Goal: Information Seeking & Learning: Find specific fact

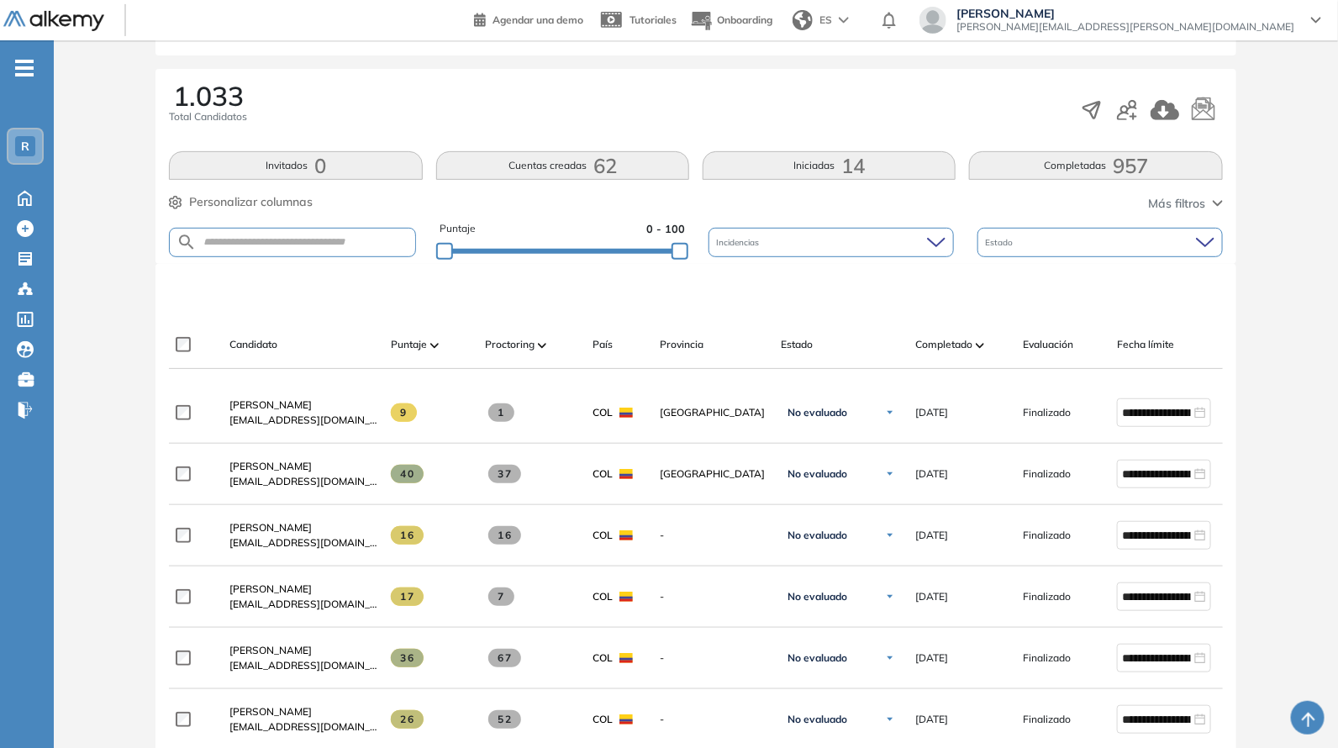
scroll to position [245, 0]
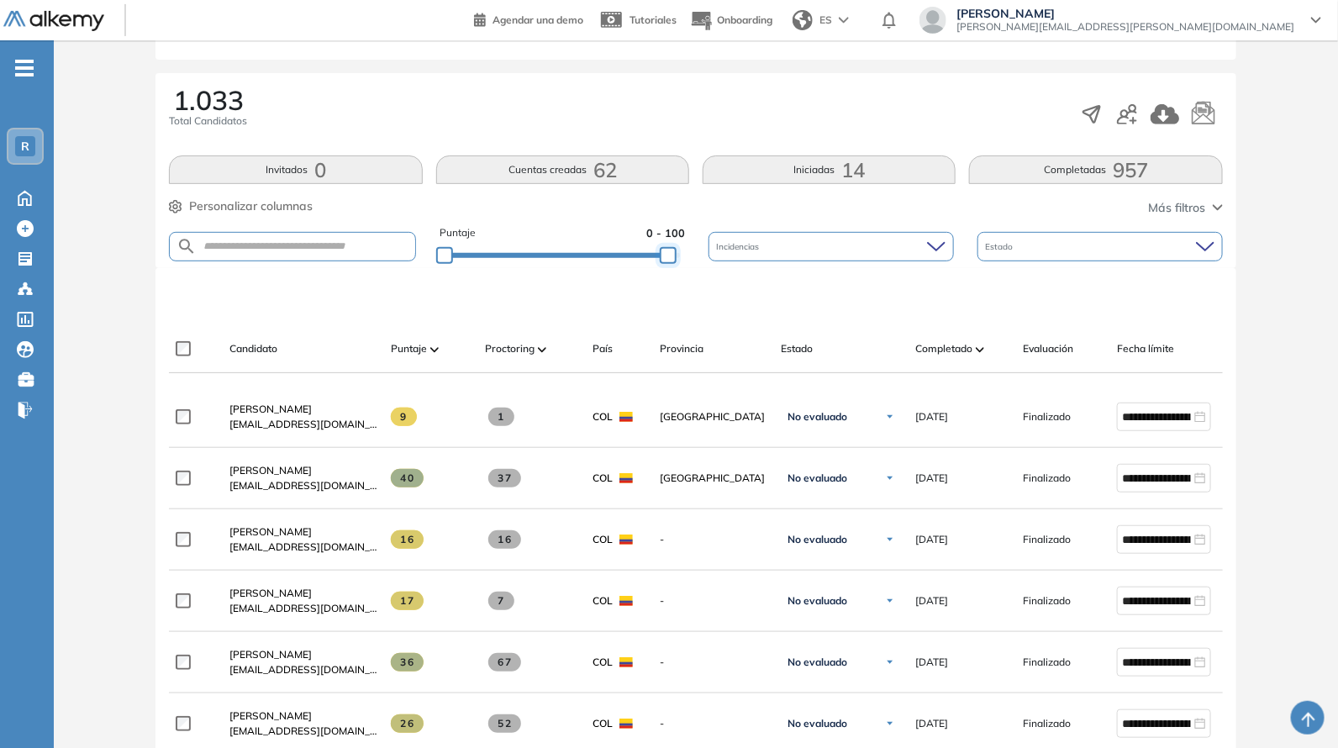
drag, startPoint x: 672, startPoint y: 255, endPoint x: 689, endPoint y: 258, distance: 17.1
click at [692, 258] on div "Puntaje 0 - 100 Incidencias Estado" at bounding box center [695, 246] width 1053 height 43
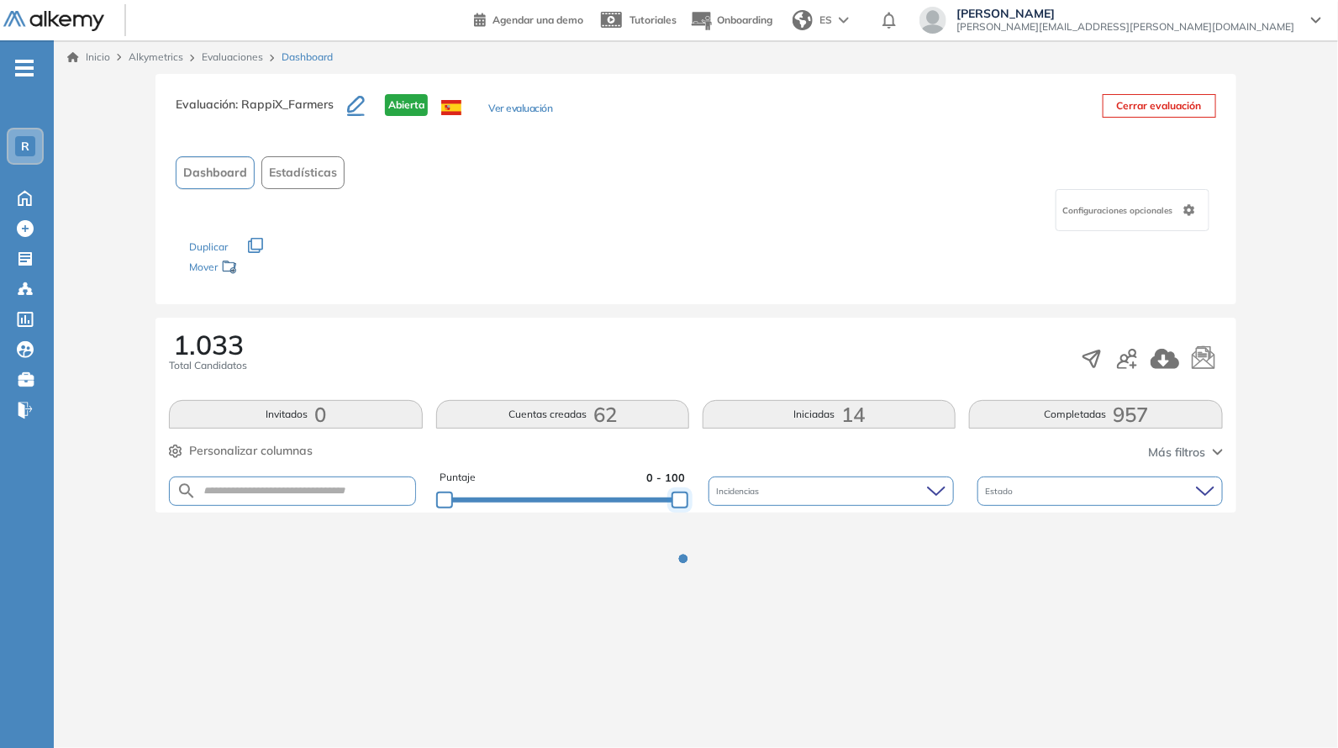
scroll to position [0, 0]
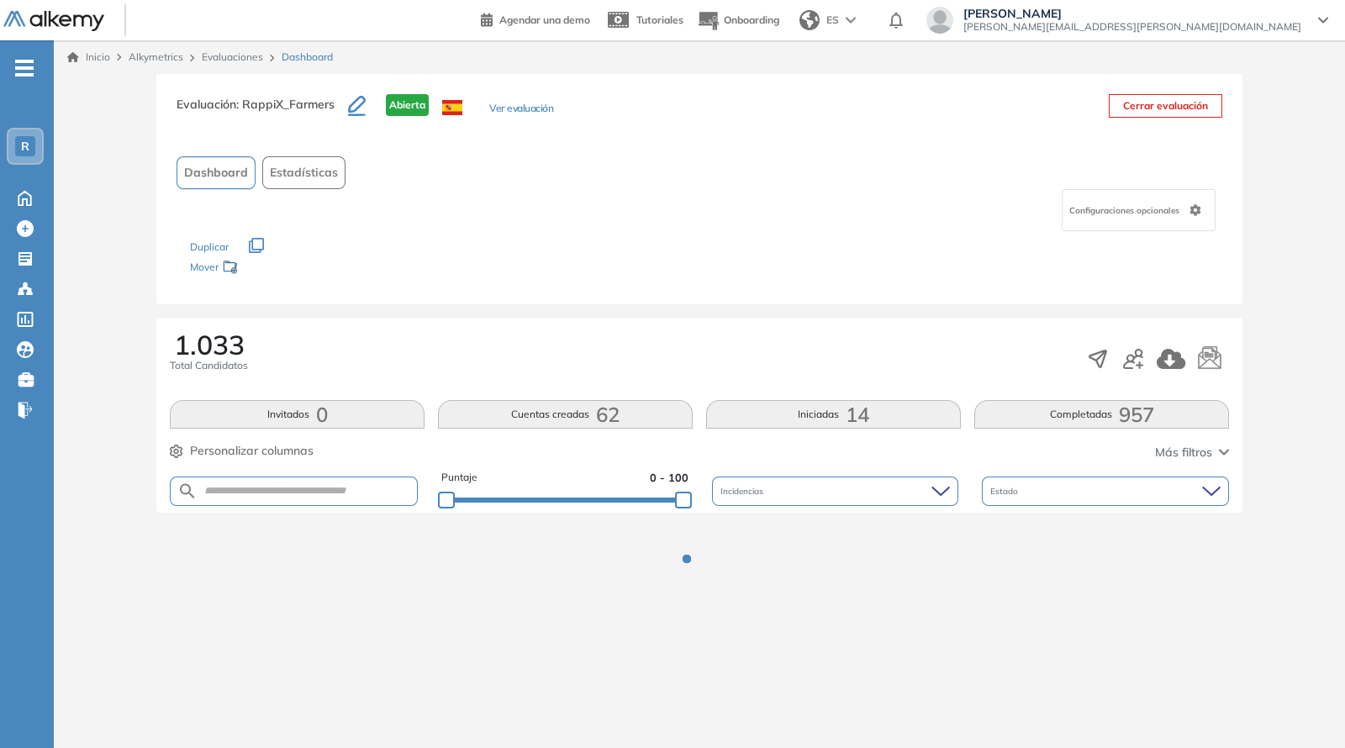
click at [692, 275] on div "Los siguientes tests ya no están disponibles o tienen una nueva versión Revisa …" at bounding box center [699, 257] width 1019 height 53
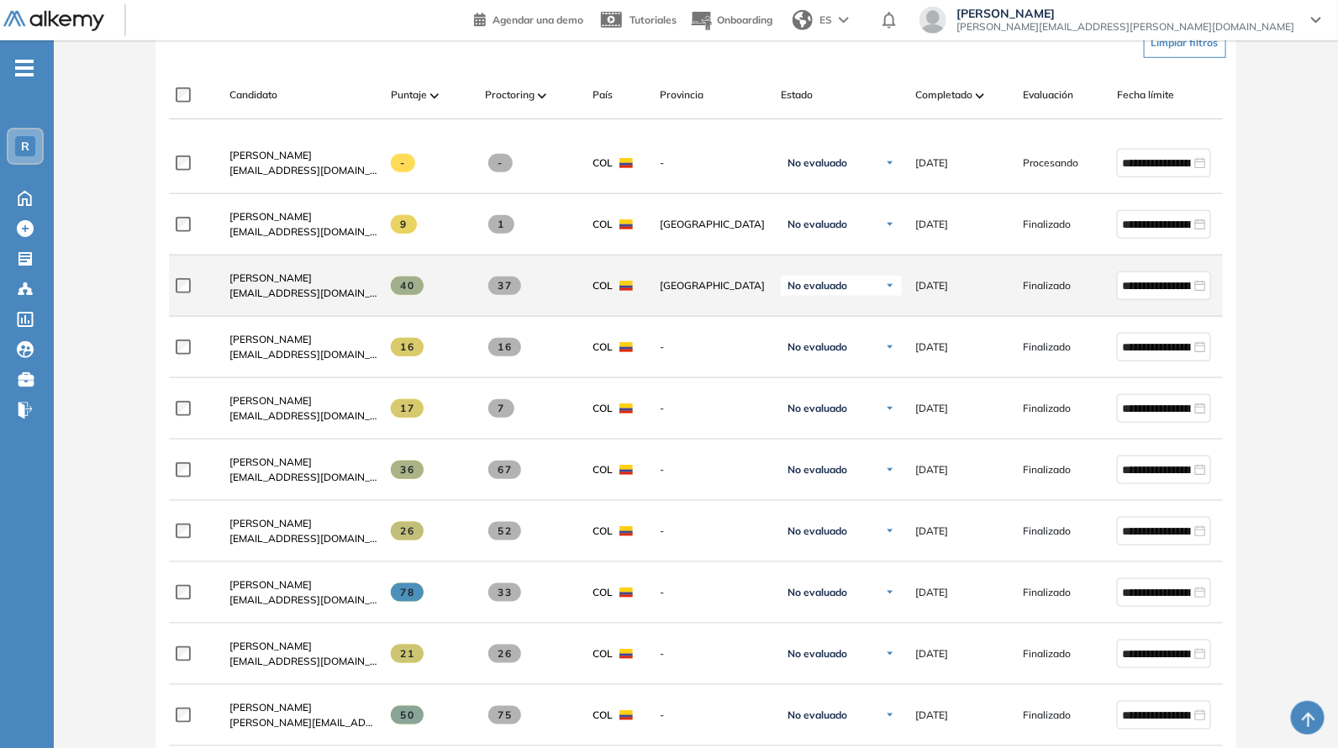
scroll to position [490, 0]
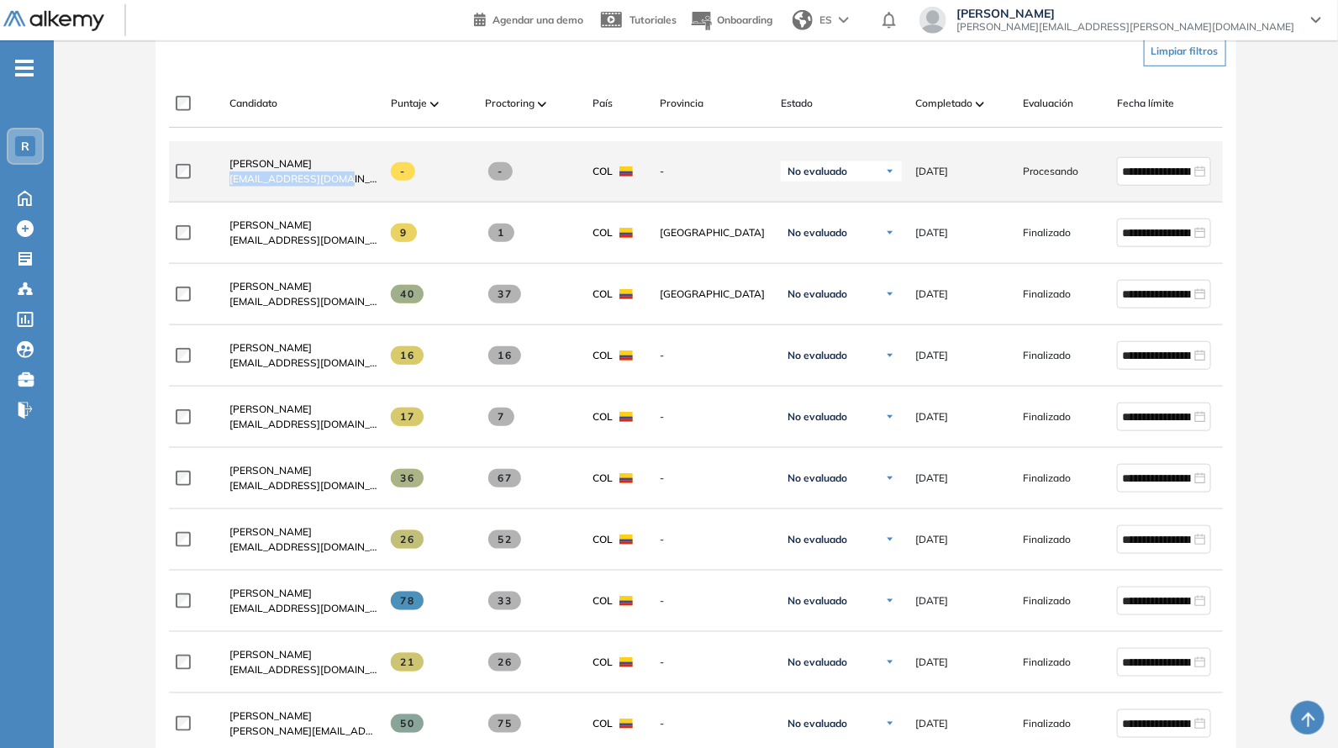
drag, startPoint x: 223, startPoint y: 181, endPoint x: 352, endPoint y: 187, distance: 129.6
click at [352, 187] on div "[PERSON_NAME] [EMAIL_ADDRESS][DOMAIN_NAME]" at bounding box center [296, 171] width 161 height 57
copy span "[EMAIL_ADDRESS][DOMAIN_NAME]"
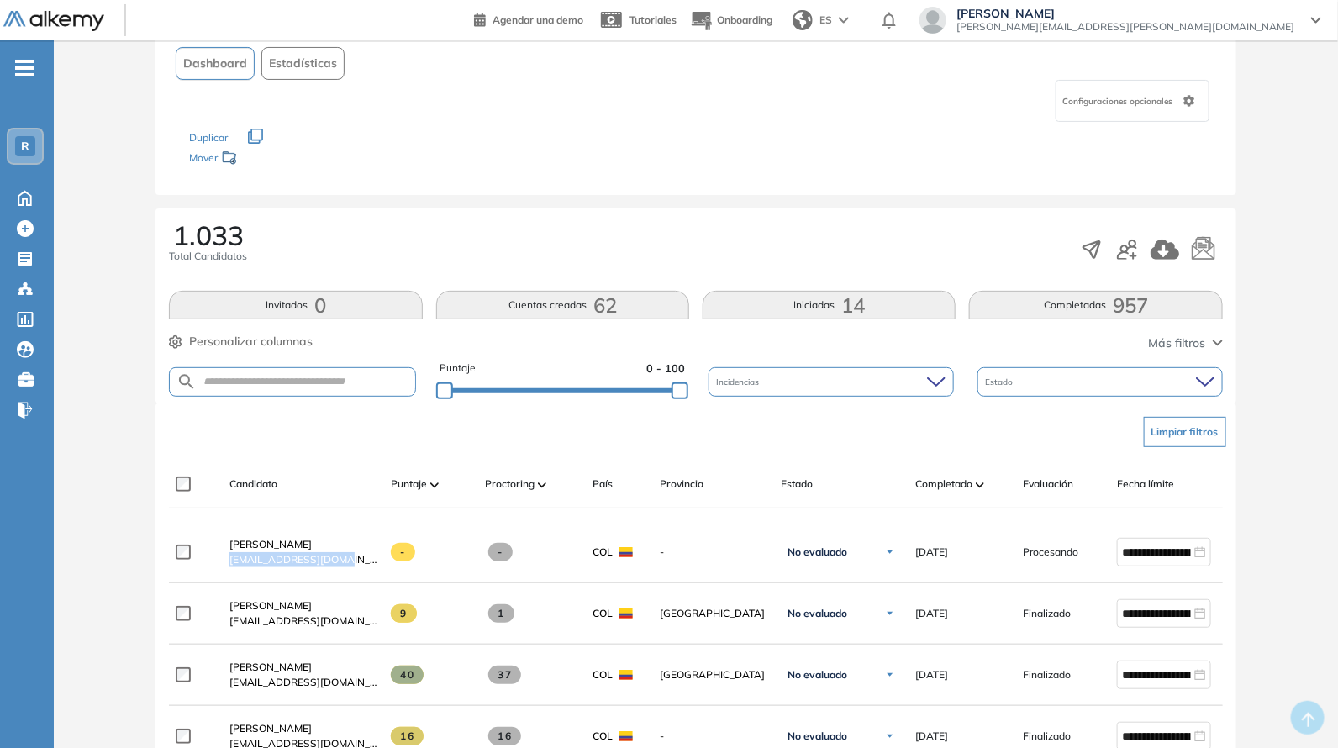
scroll to position [0, 0]
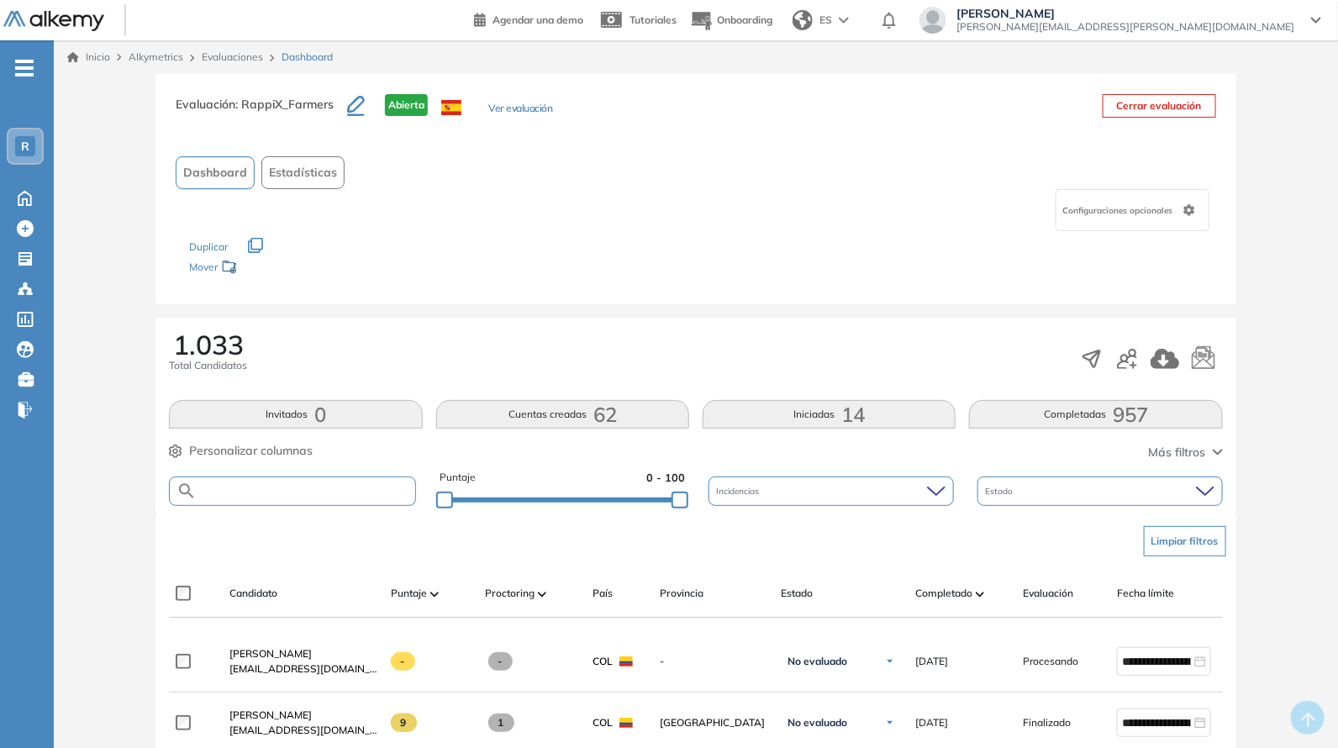
click at [299, 487] on input "text" at bounding box center [306, 491] width 218 height 13
paste input "**********"
type input "**********"
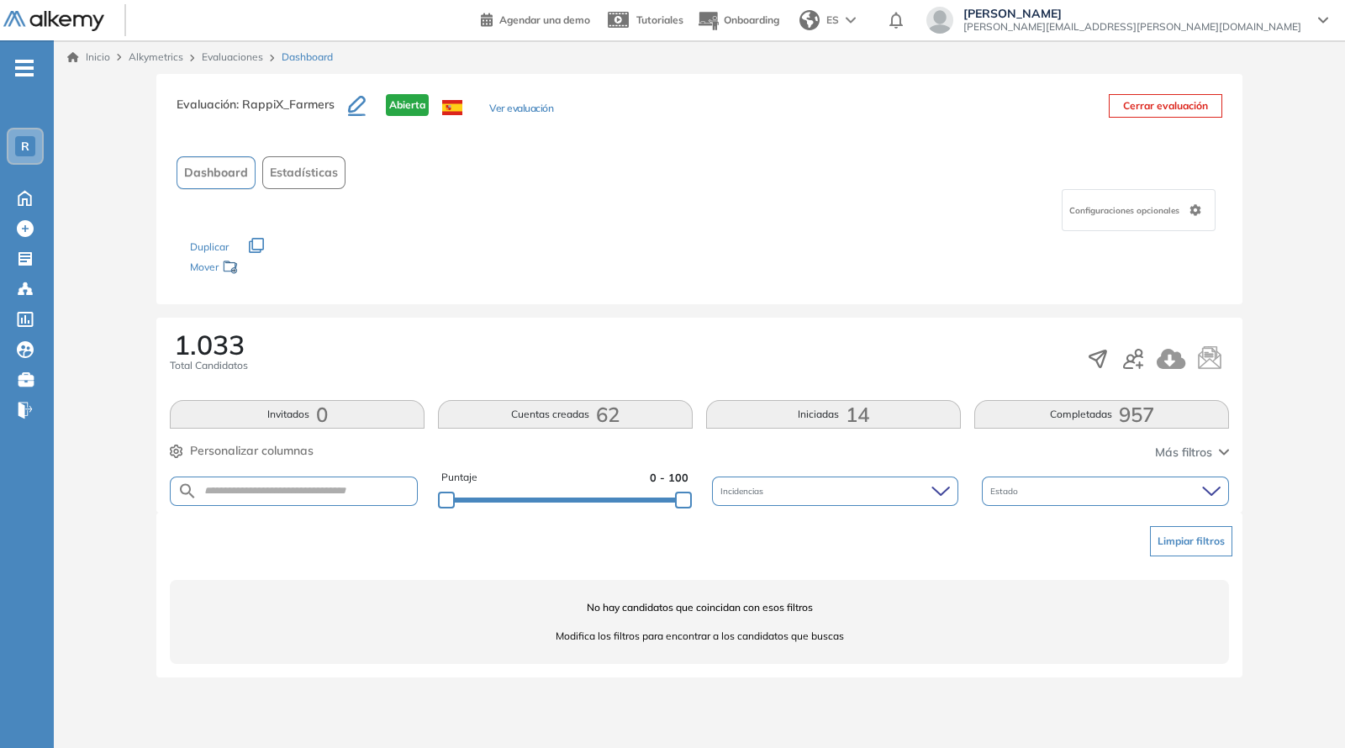
click at [1191, 534] on button "Limpiar filtros" at bounding box center [1191, 541] width 82 height 30
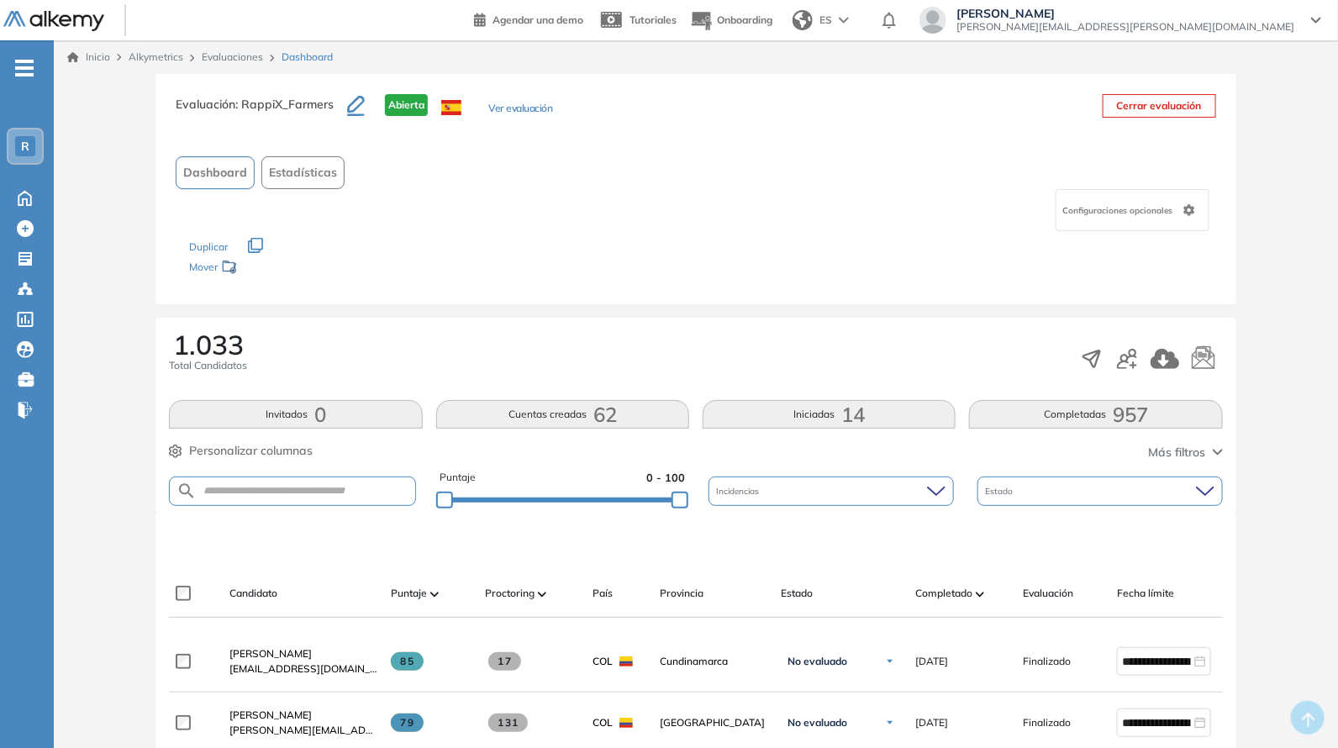
scroll to position [490, 0]
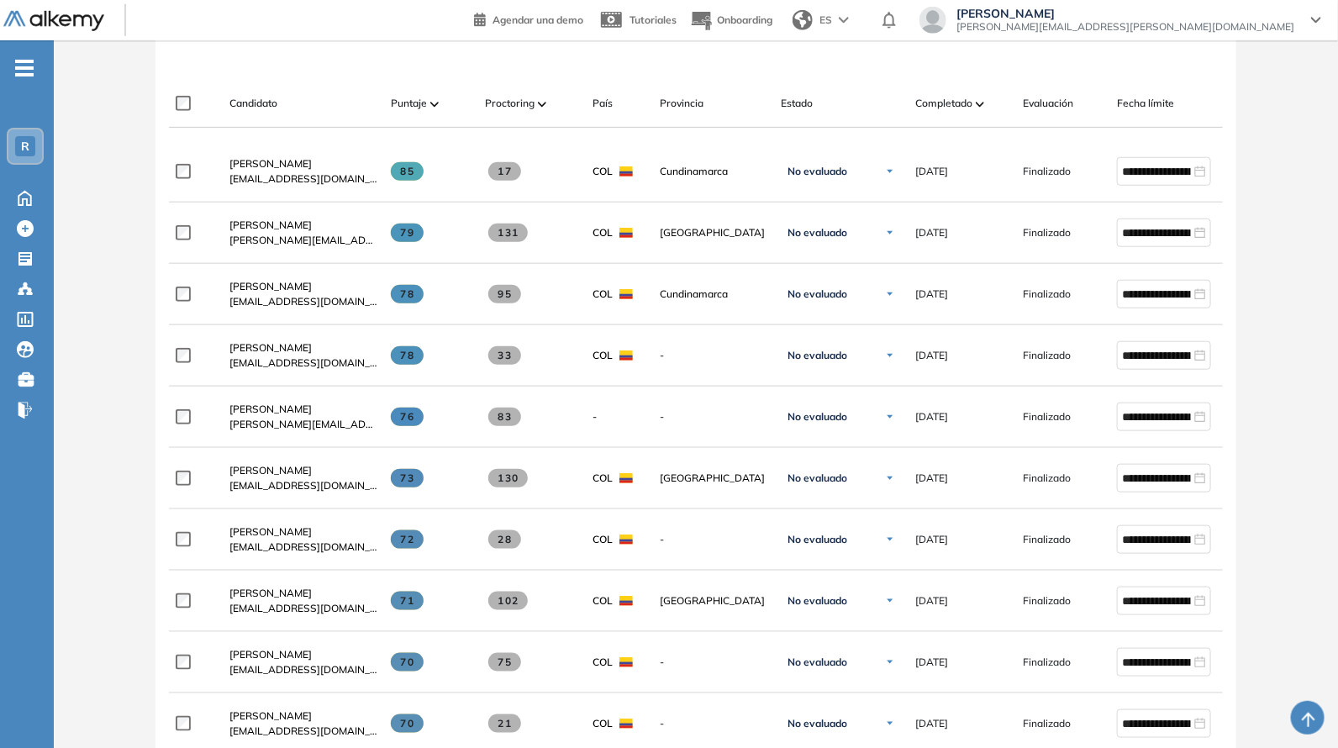
click at [941, 93] on div "Completado" at bounding box center [962, 103] width 94 height 20
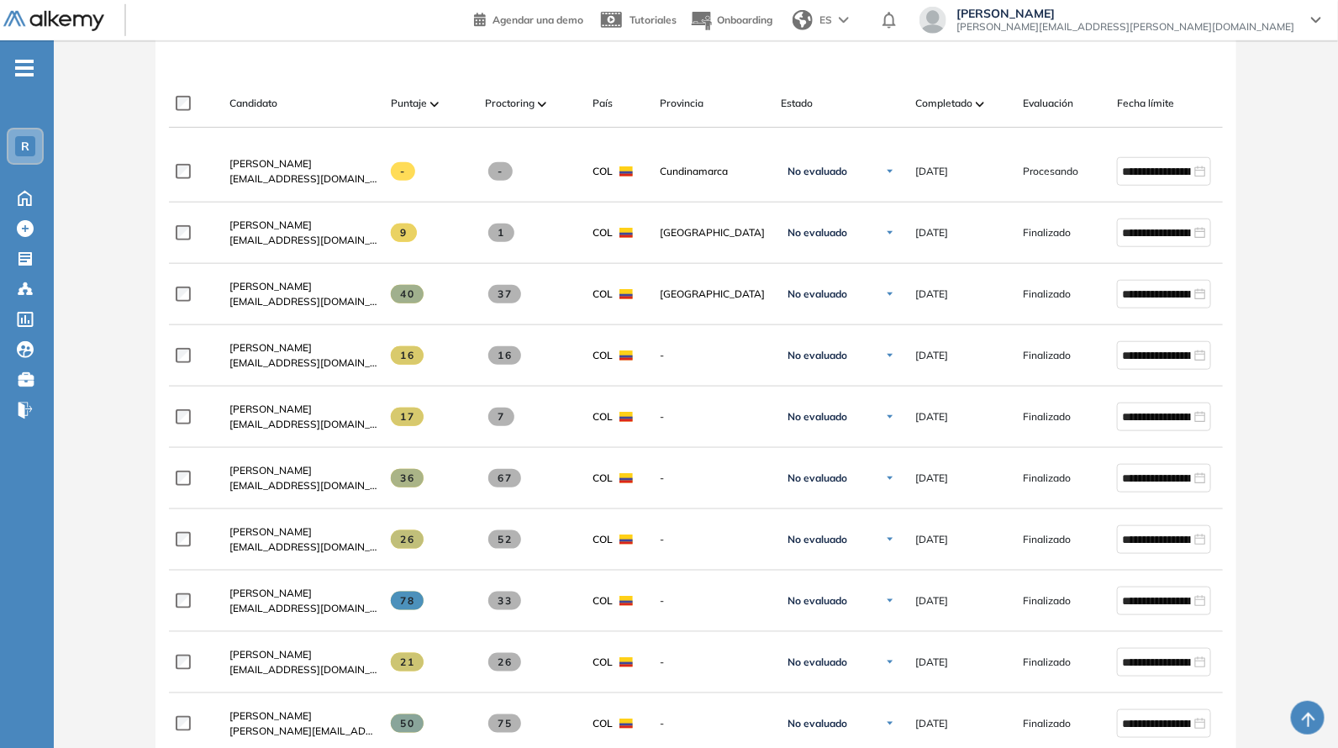
scroll to position [245, 0]
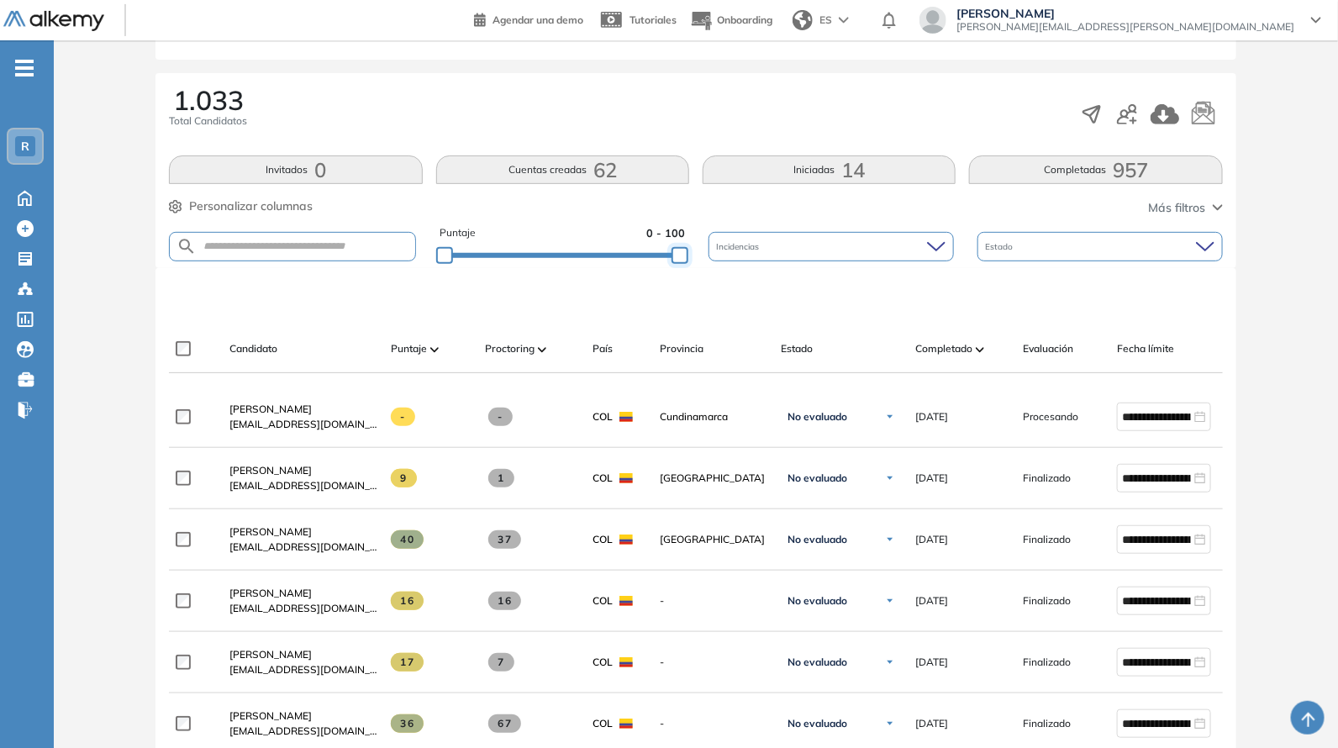
drag, startPoint x: 685, startPoint y: 254, endPoint x: 733, endPoint y: 267, distance: 49.8
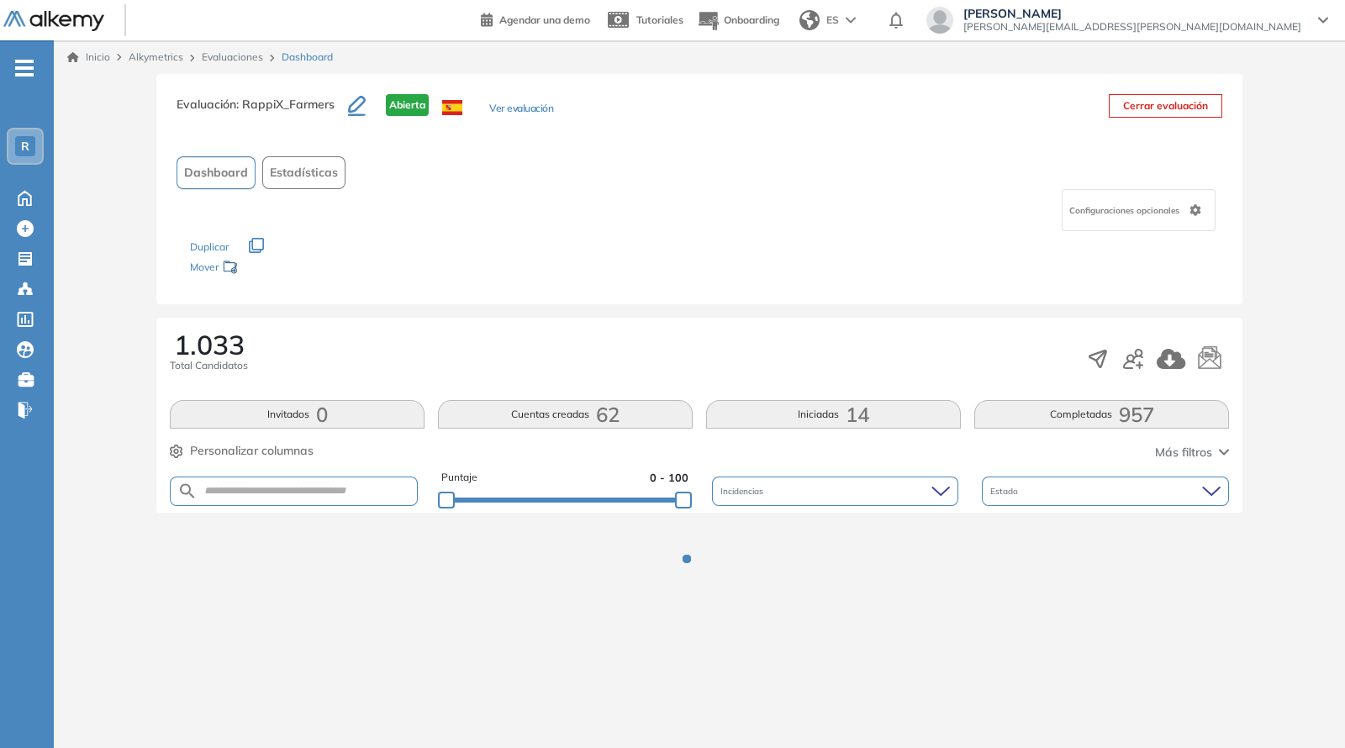
click at [660, 149] on div "Evaluación : RappiX_Farmers Abierta Ver evaluación Cerrar evaluación Dashboard …" at bounding box center [699, 189] width 1086 height 230
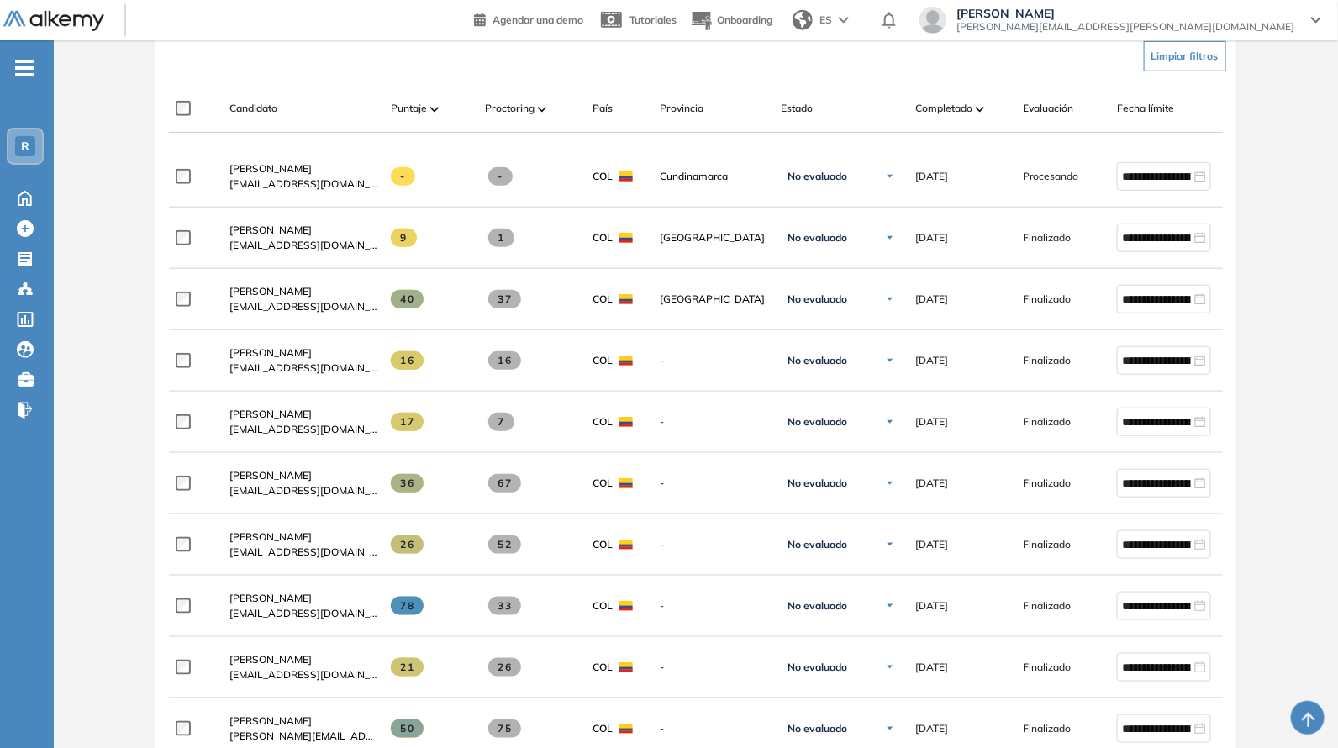
scroll to position [490, 0]
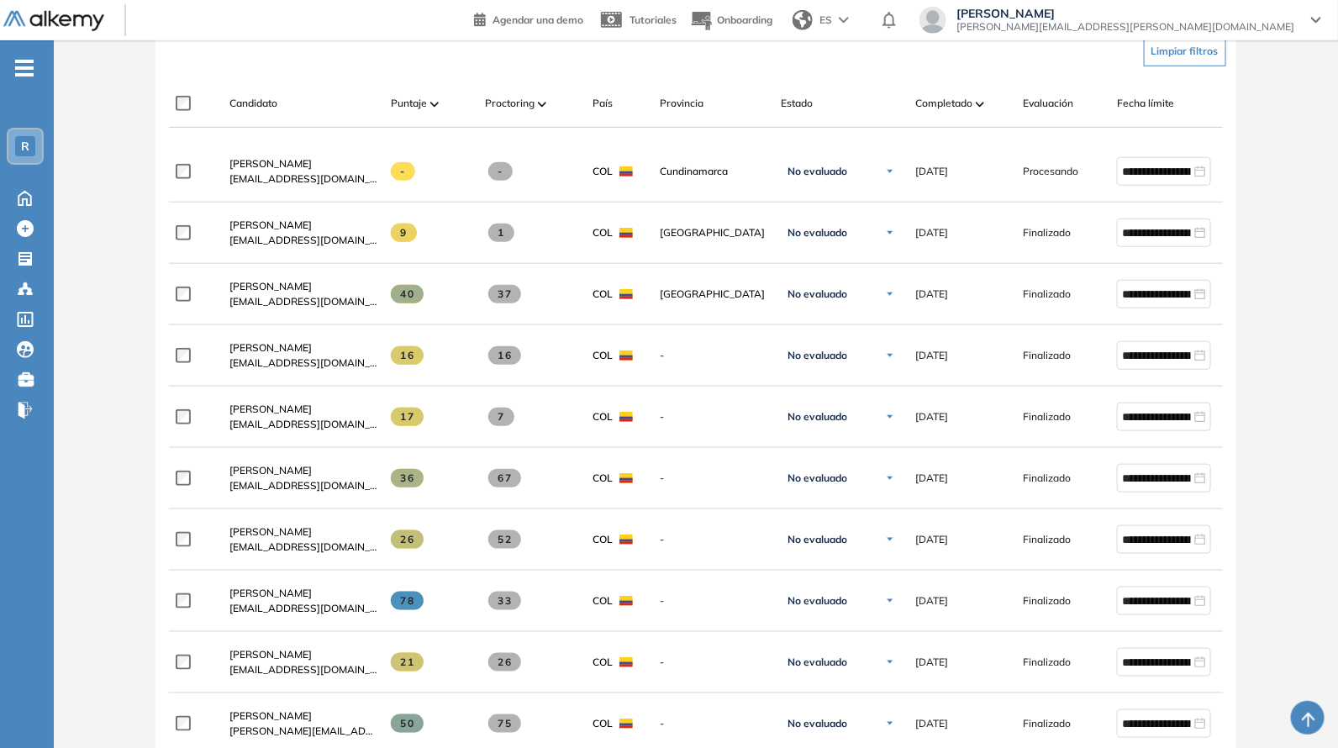
click at [414, 68] on div "Limpiar filtros" at bounding box center [698, 51] width 1053 height 50
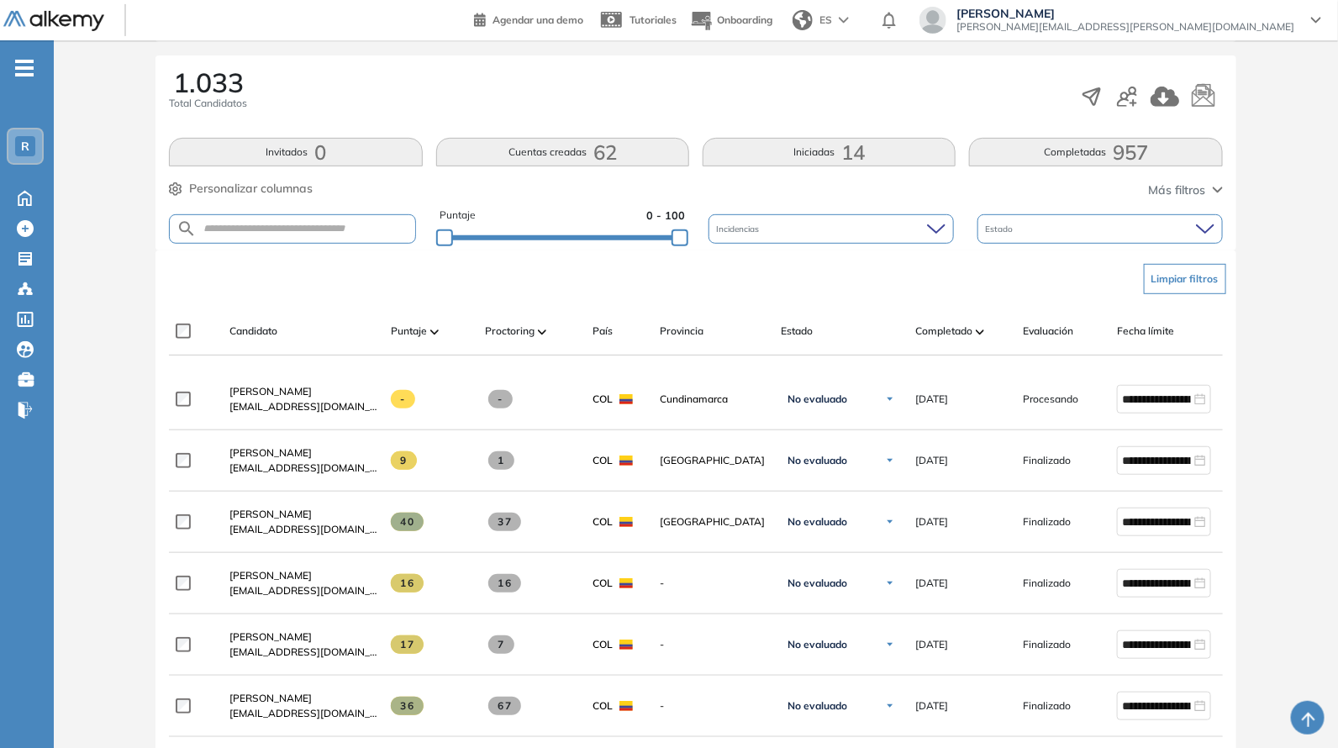
scroll to position [245, 0]
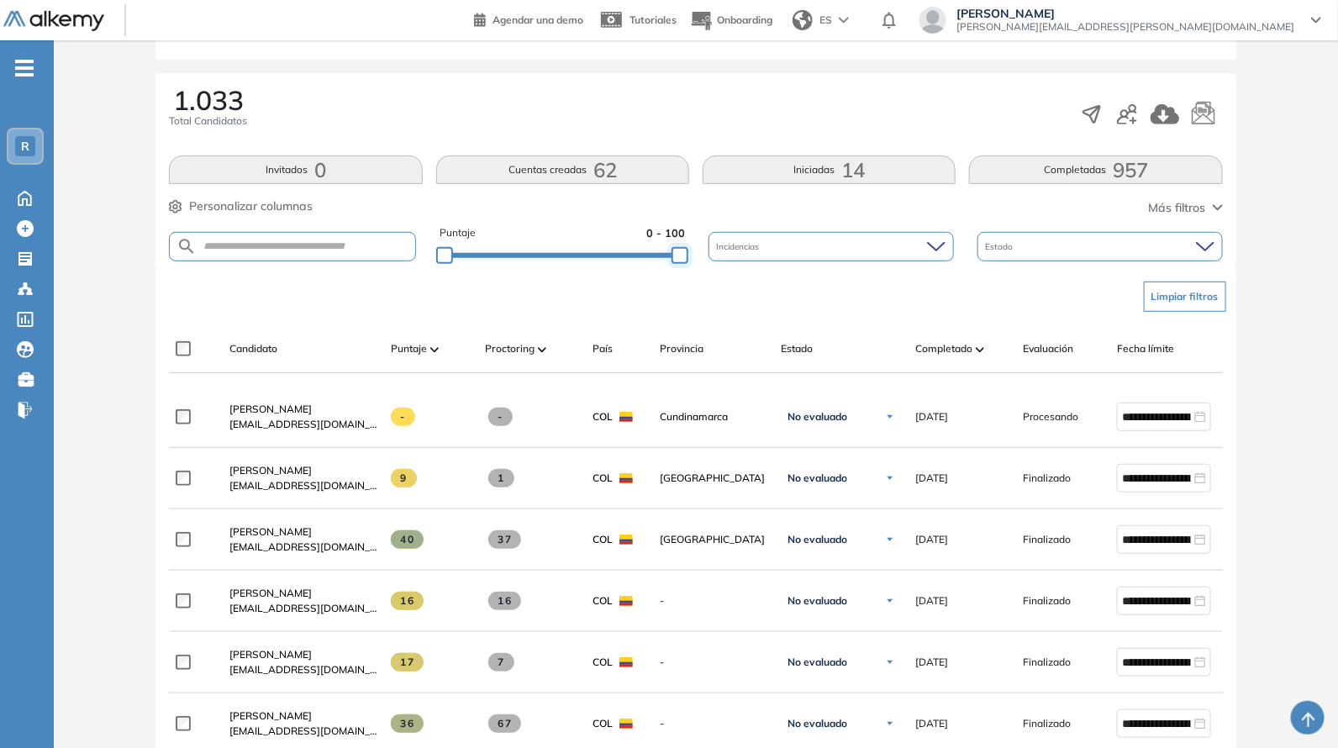
drag, startPoint x: 678, startPoint y: 257, endPoint x: 934, endPoint y: 266, distance: 255.6
click at [934, 266] on div "Evaluación : RappiX_Farmers Abierta Ver evaluación Cerrar evaluación Dashboard …" at bounding box center [696, 732] width 1271 height 1807
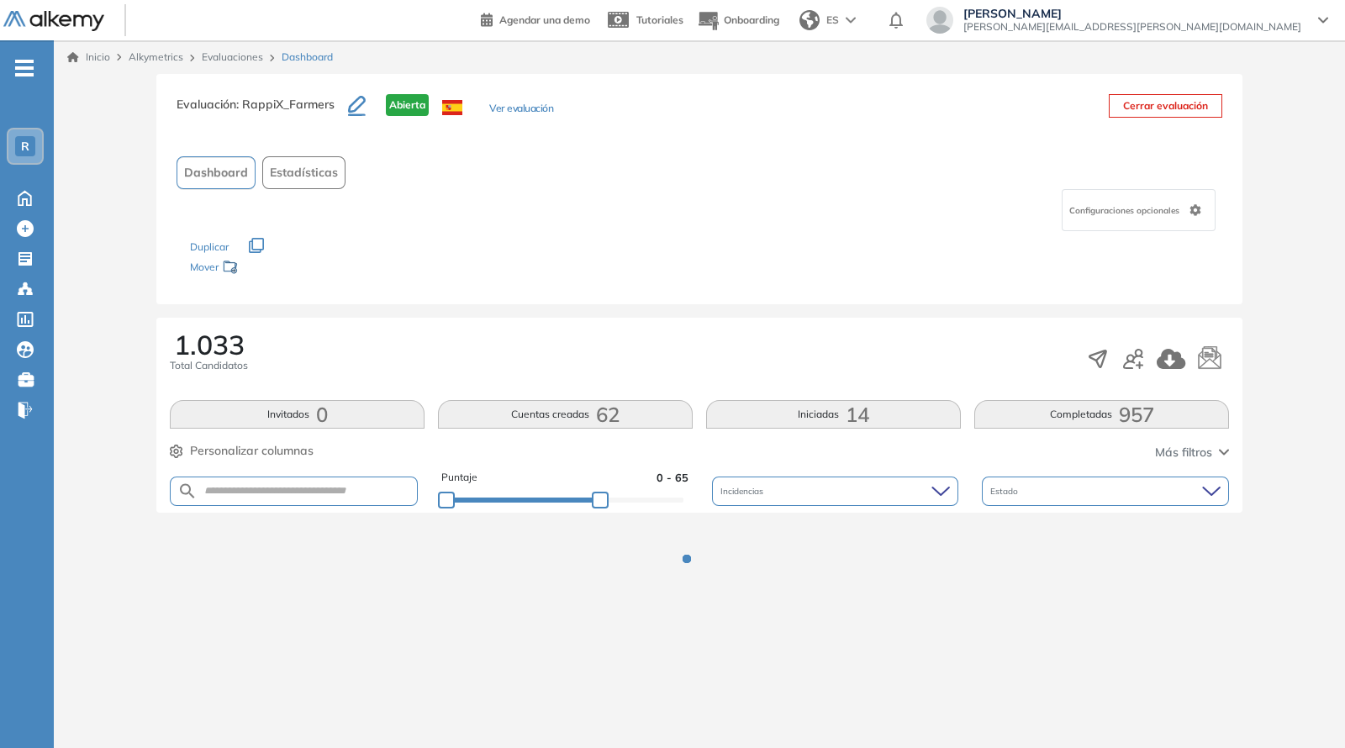
click at [607, 276] on div "Los siguientes tests ya no están disponibles o tienen una nueva versión Revisa …" at bounding box center [699, 257] width 1019 height 53
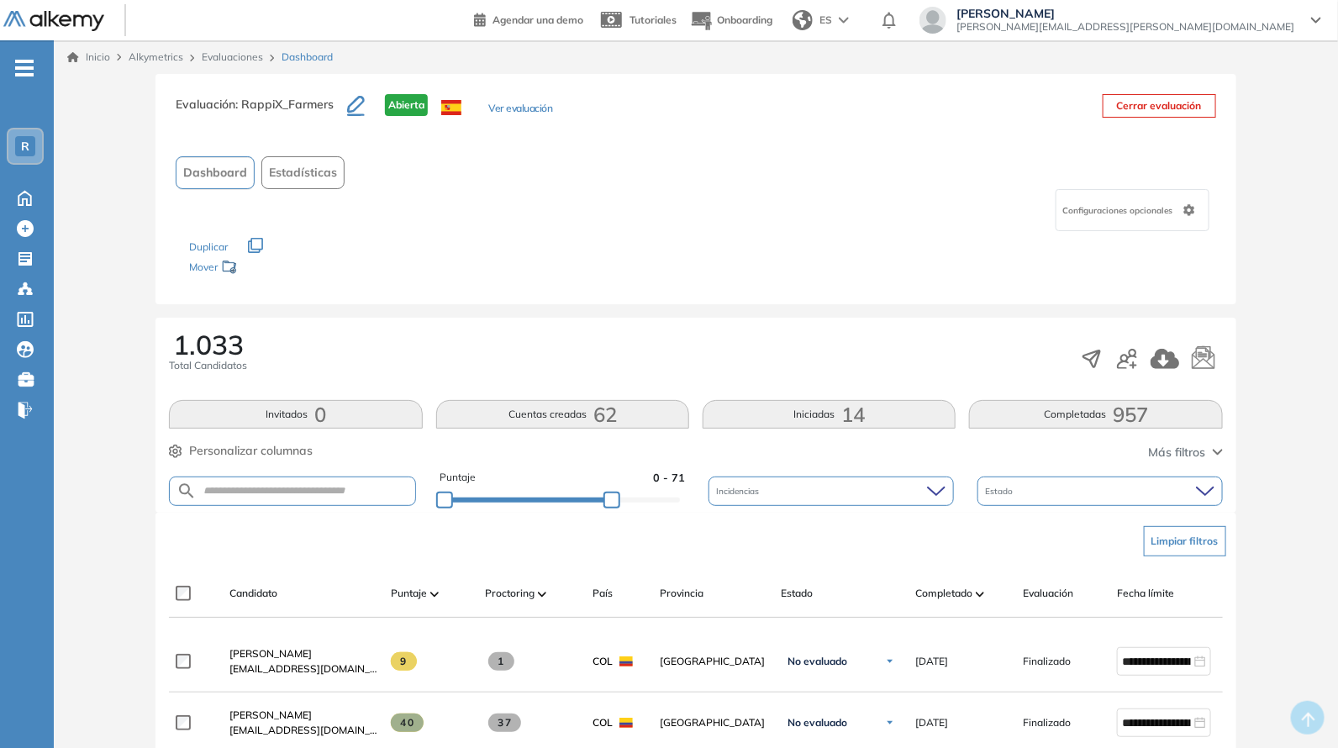
drag, startPoint x: 613, startPoint y: 499, endPoint x: 719, endPoint y: 510, distance: 105.6
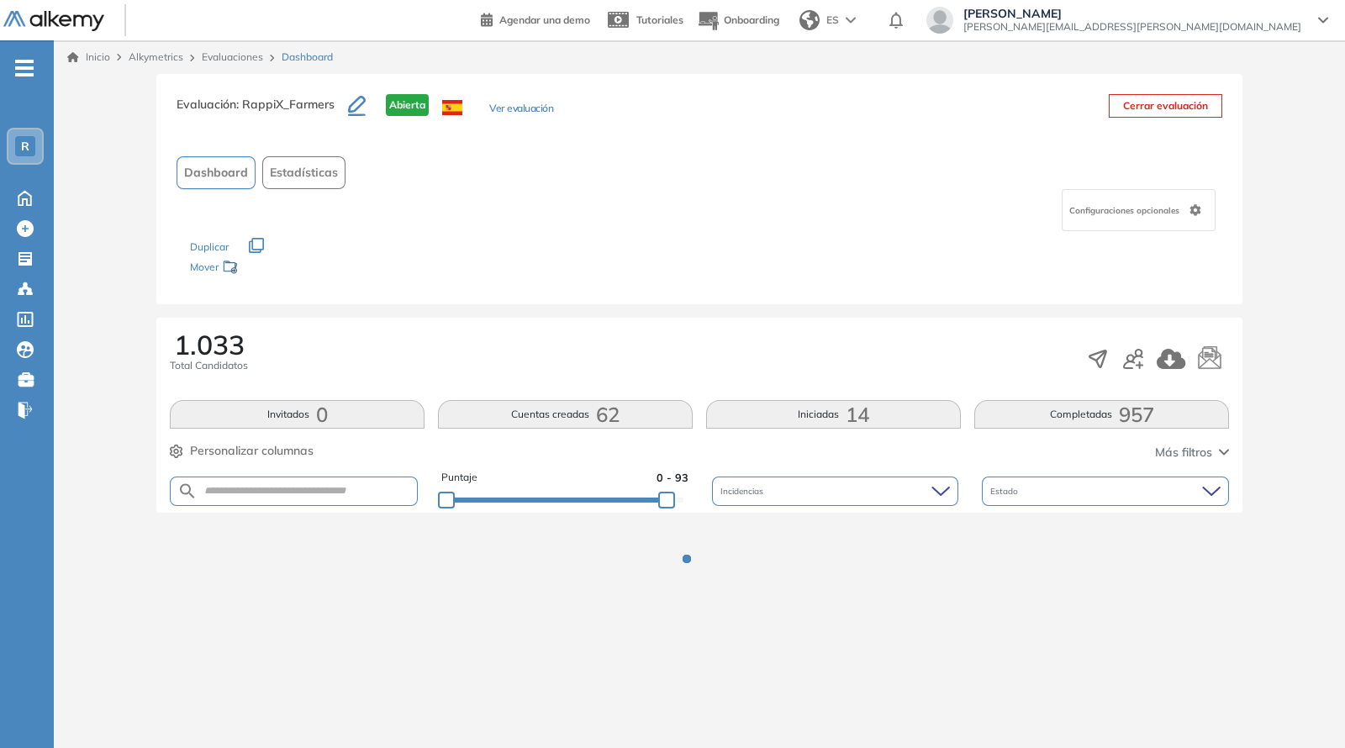
drag, startPoint x: 664, startPoint y: 500, endPoint x: 690, endPoint y: 499, distance: 26.1
click at [690, 499] on div "Puntaje 0 - 93 Incidencias Estado" at bounding box center [699, 491] width 1059 height 43
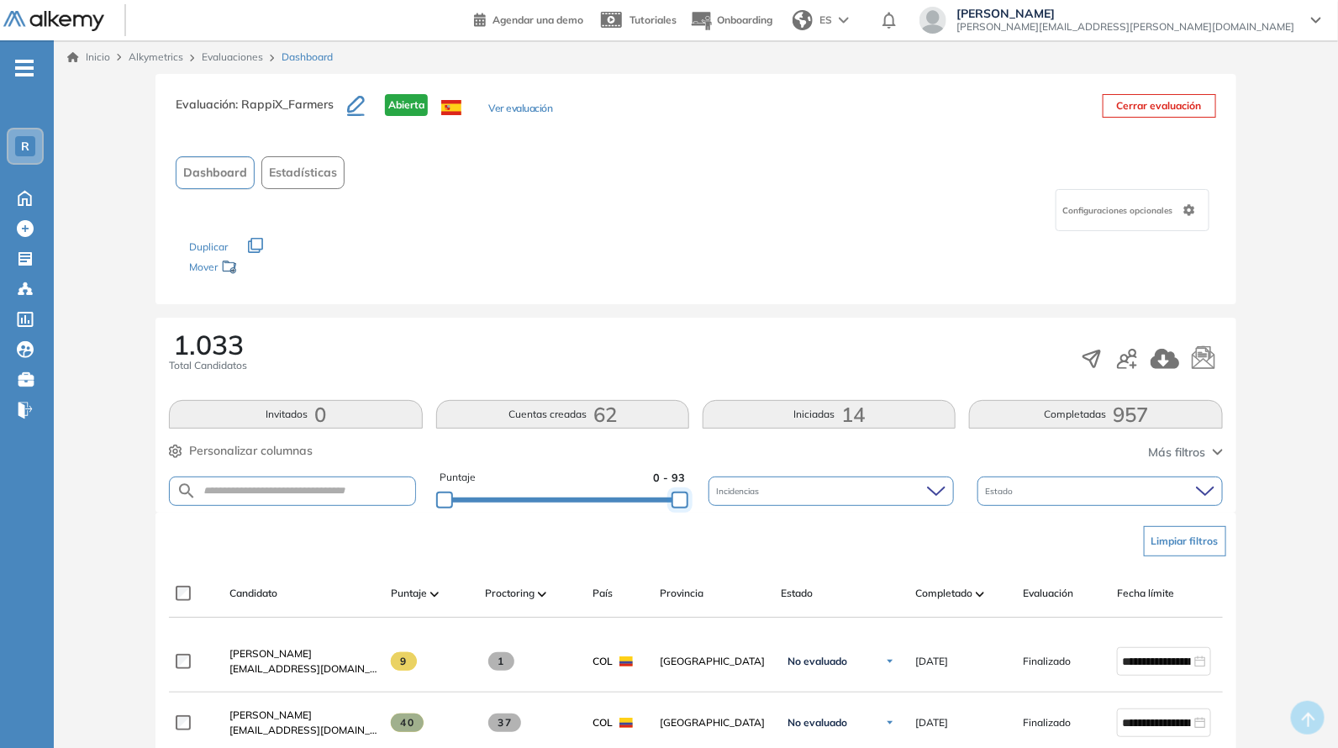
drag, startPoint x: 668, startPoint y: 501, endPoint x: 694, endPoint y: 502, distance: 26.1
click at [694, 502] on div "Puntaje 0 - 93 Incidencias Estado" at bounding box center [695, 491] width 1053 height 43
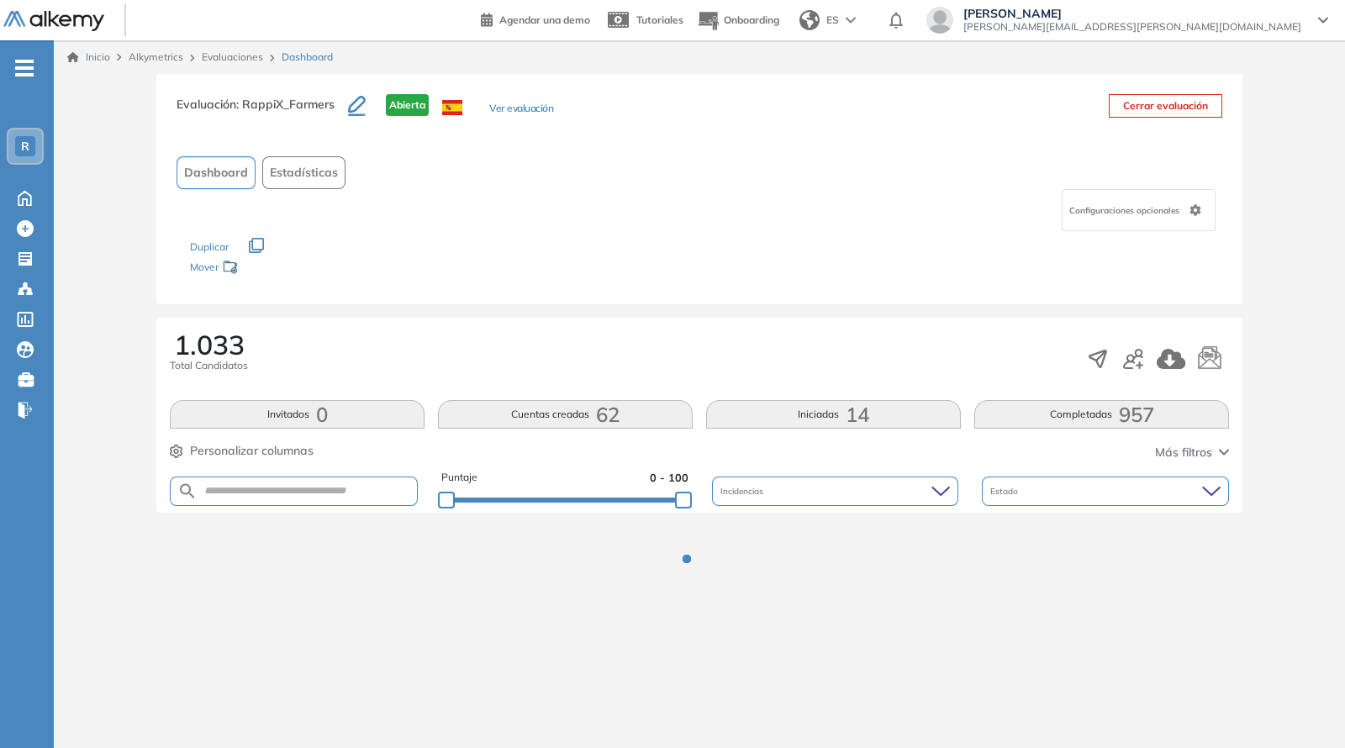
click at [676, 252] on div "Los siguientes tests ya no están disponibles o tienen una nueva versión Revisa …" at bounding box center [699, 257] width 1019 height 53
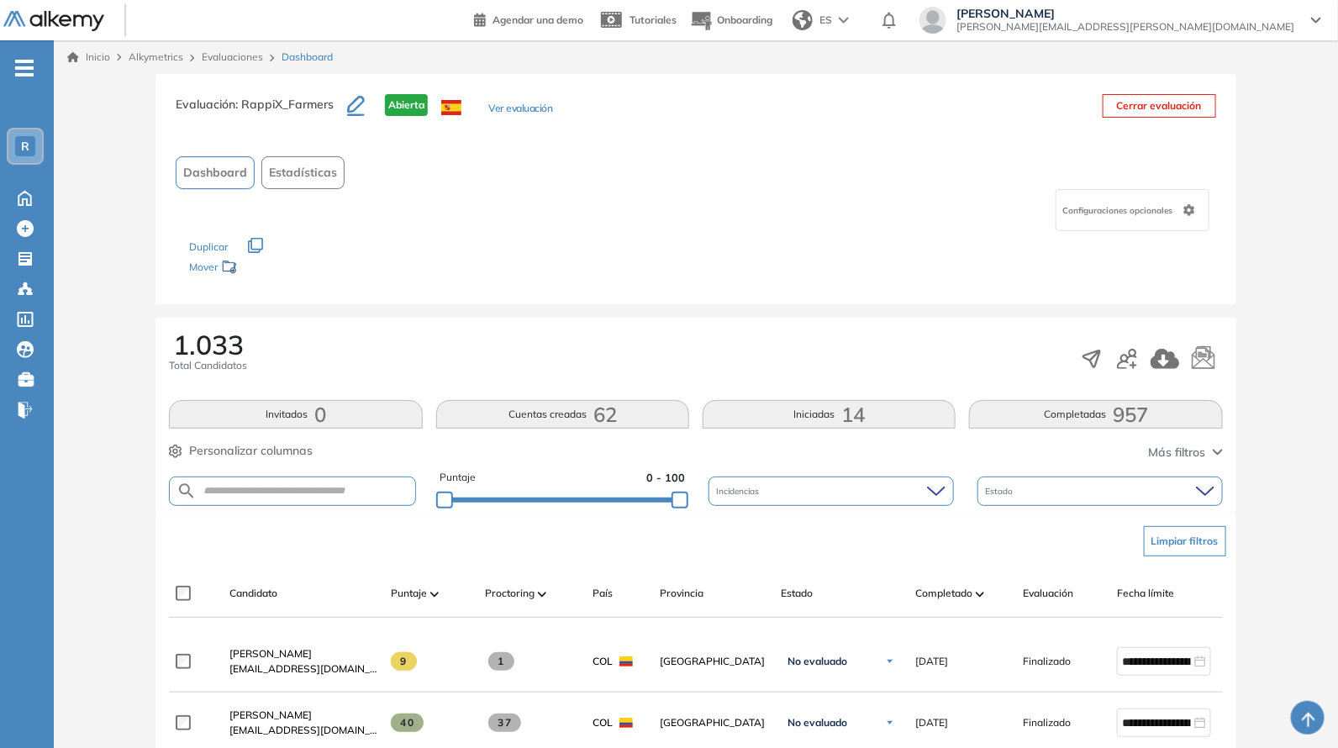
scroll to position [490, 0]
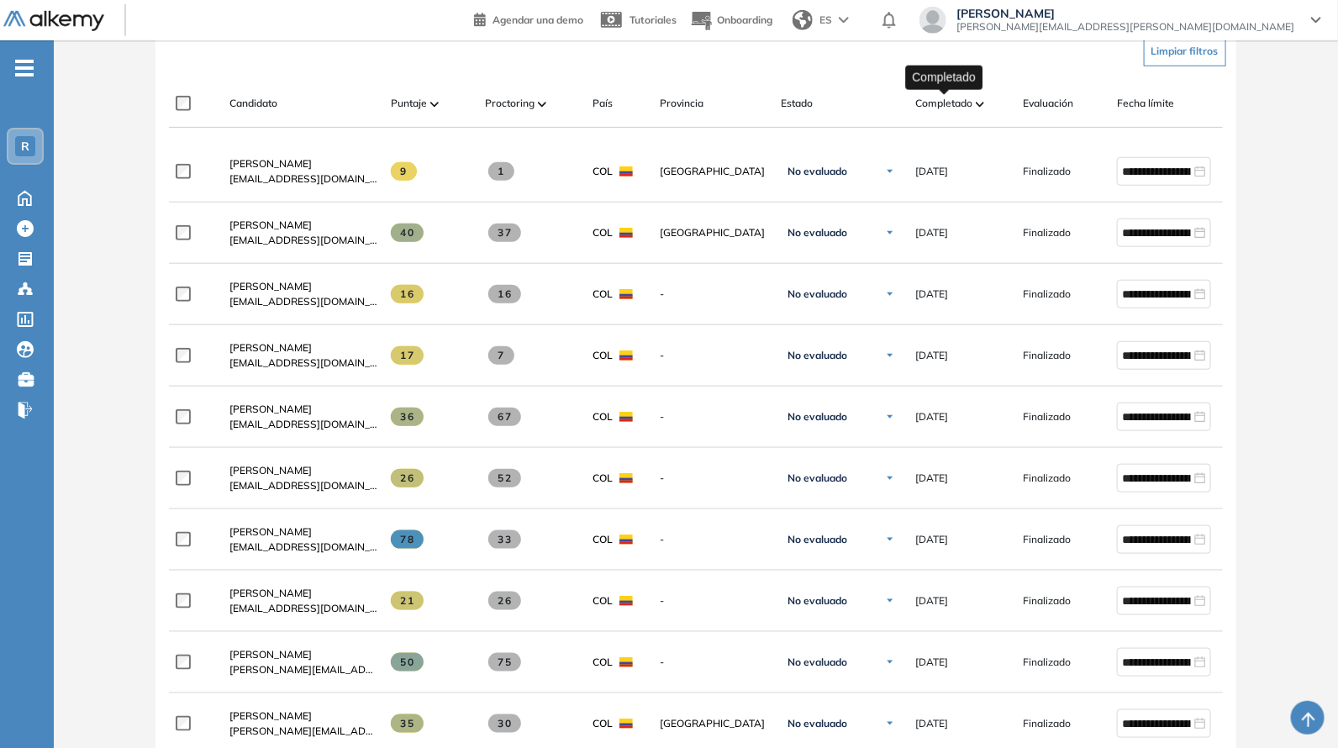
click at [945, 108] on span "Completado" at bounding box center [943, 103] width 57 height 15
click at [951, 106] on span "Completado" at bounding box center [943, 103] width 57 height 15
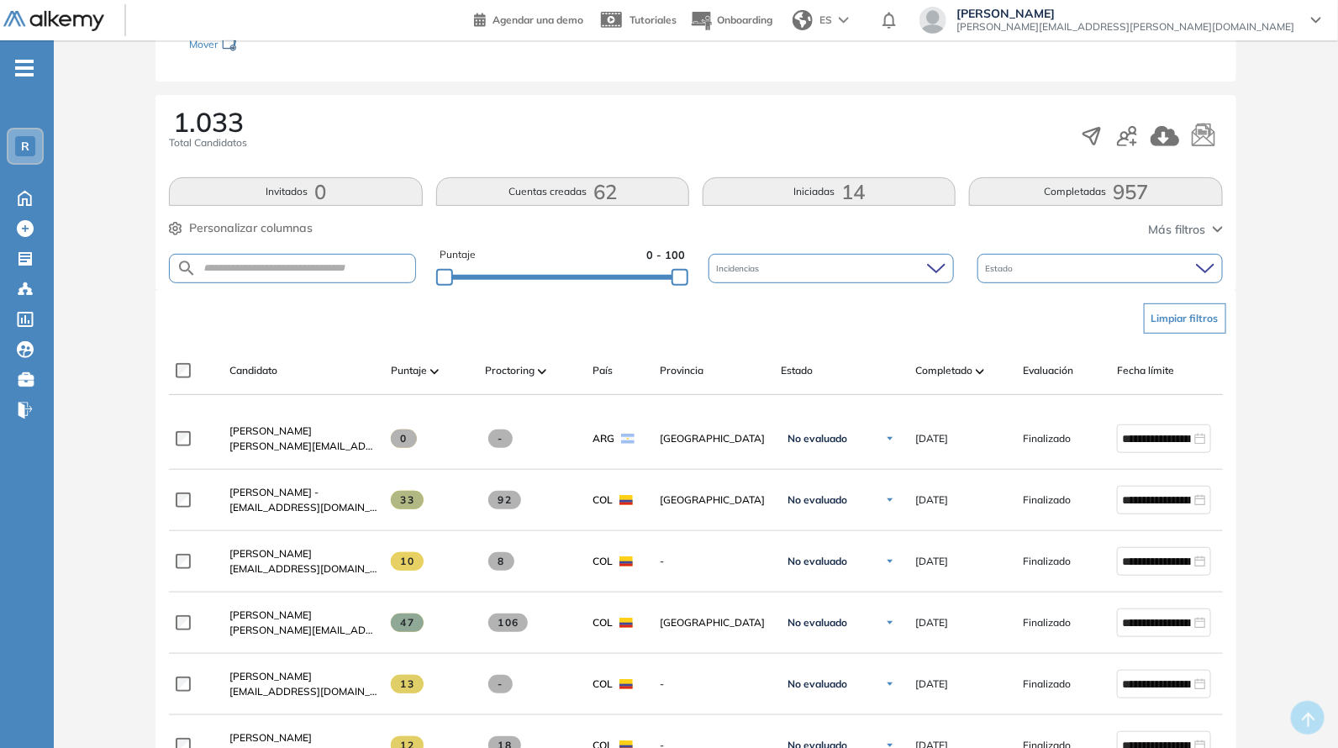
scroll to position [245, 0]
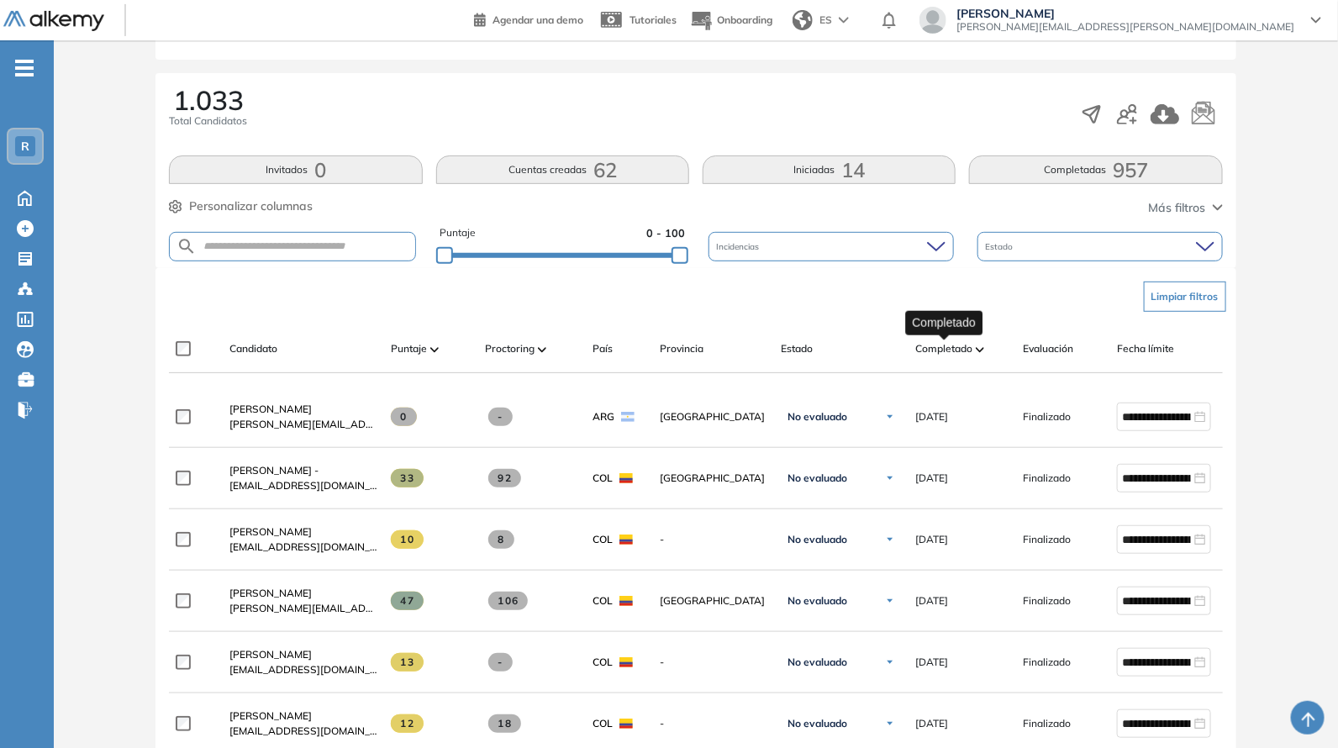
click at [935, 342] on span "Completado" at bounding box center [943, 348] width 57 height 15
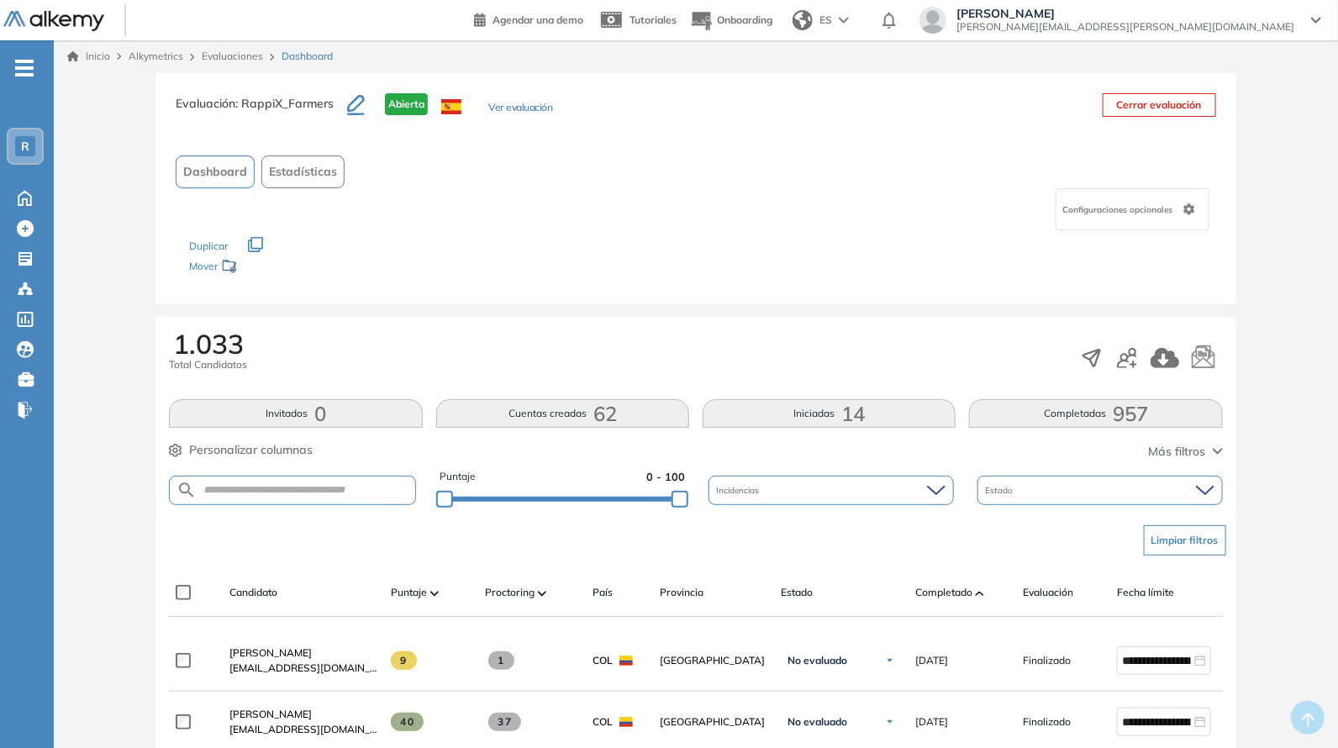
scroll to position [0, 0]
drag, startPoint x: 293, startPoint y: 485, endPoint x: 308, endPoint y: 501, distance: 22.0
click at [307, 498] on form at bounding box center [292, 491] width 246 height 29
paste input "**********"
type input "**********"
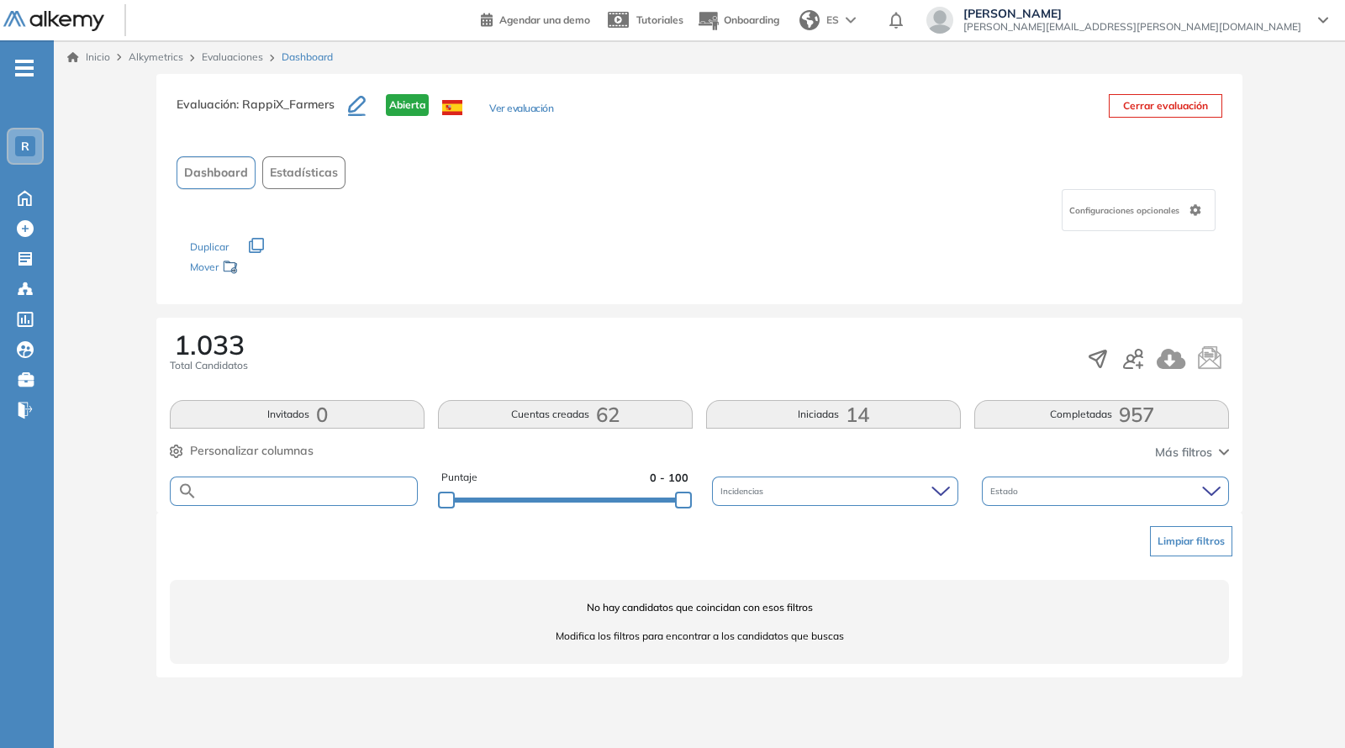
paste input "**********"
type input "**********"
click at [1193, 561] on div "Limpiar filtros" at bounding box center [702, 541] width 1059 height 50
click at [1202, 534] on button "Limpiar filtros" at bounding box center [1191, 541] width 82 height 30
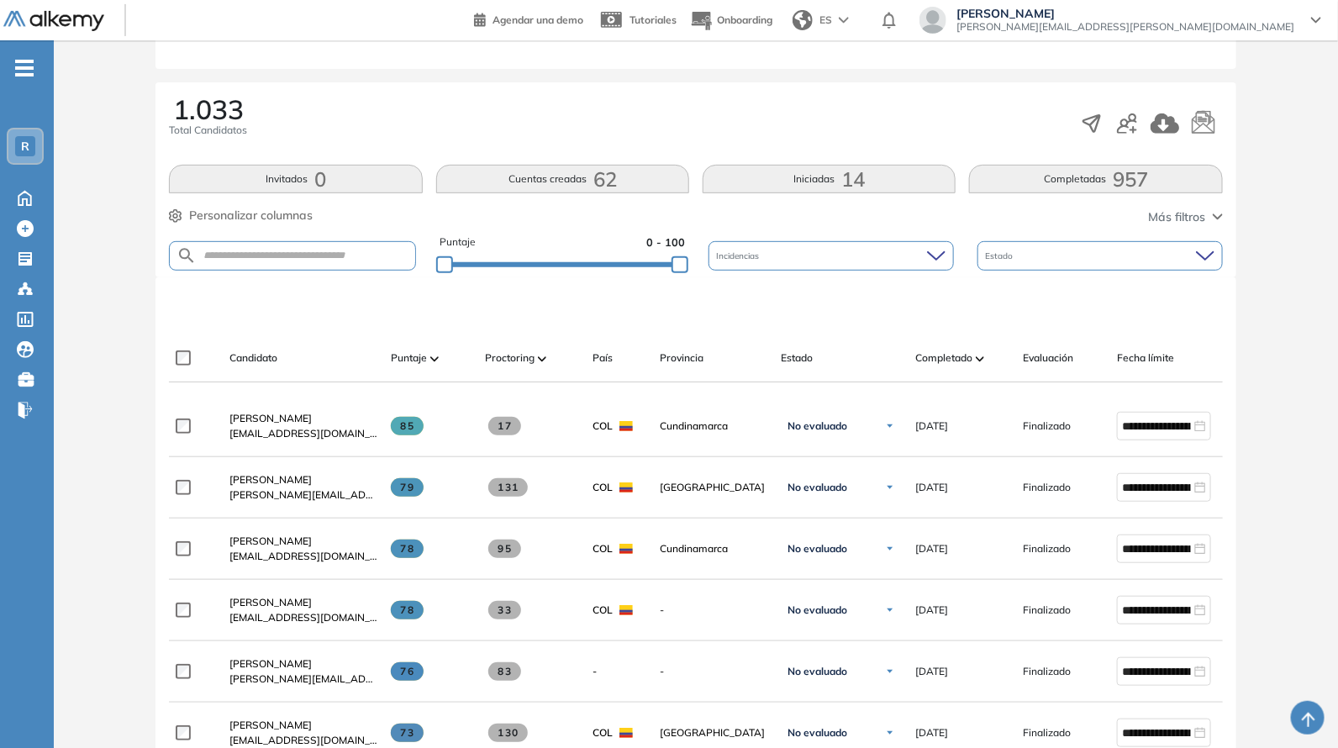
scroll to position [245, 0]
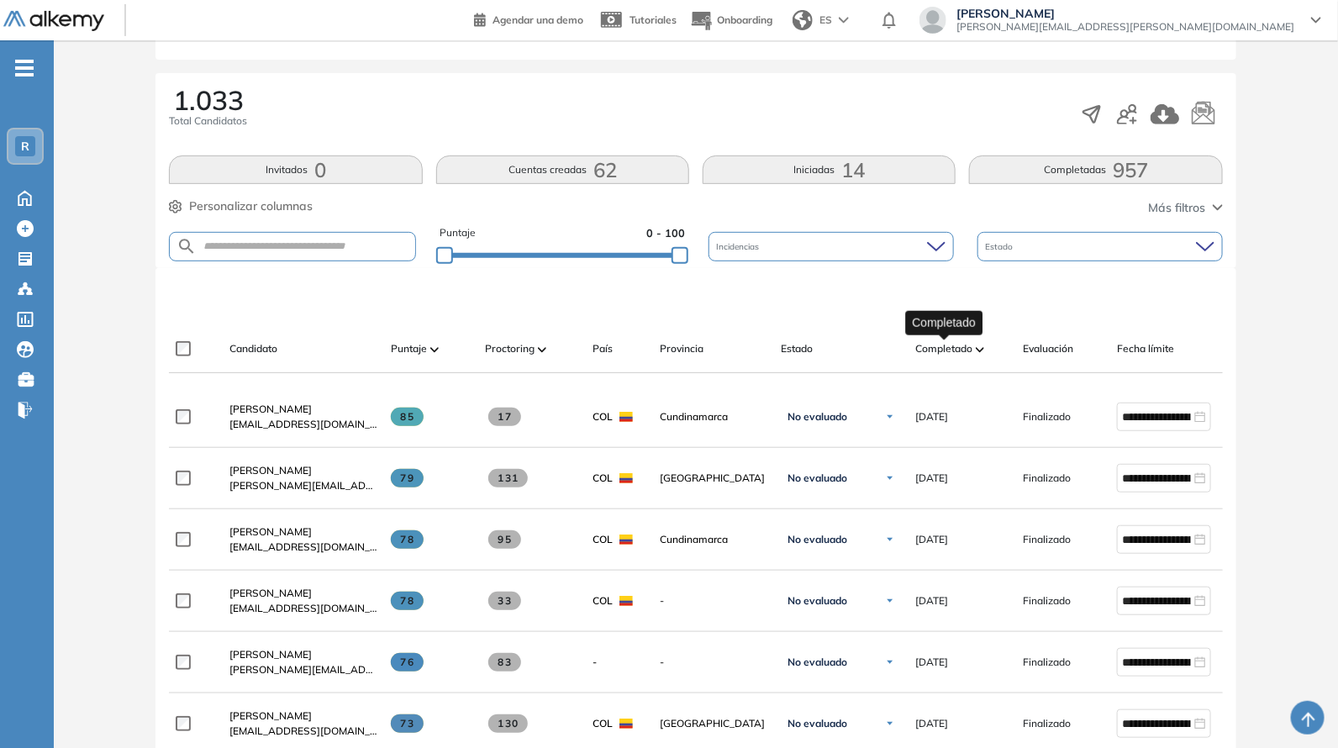
click at [949, 341] on span "Completado" at bounding box center [943, 348] width 57 height 15
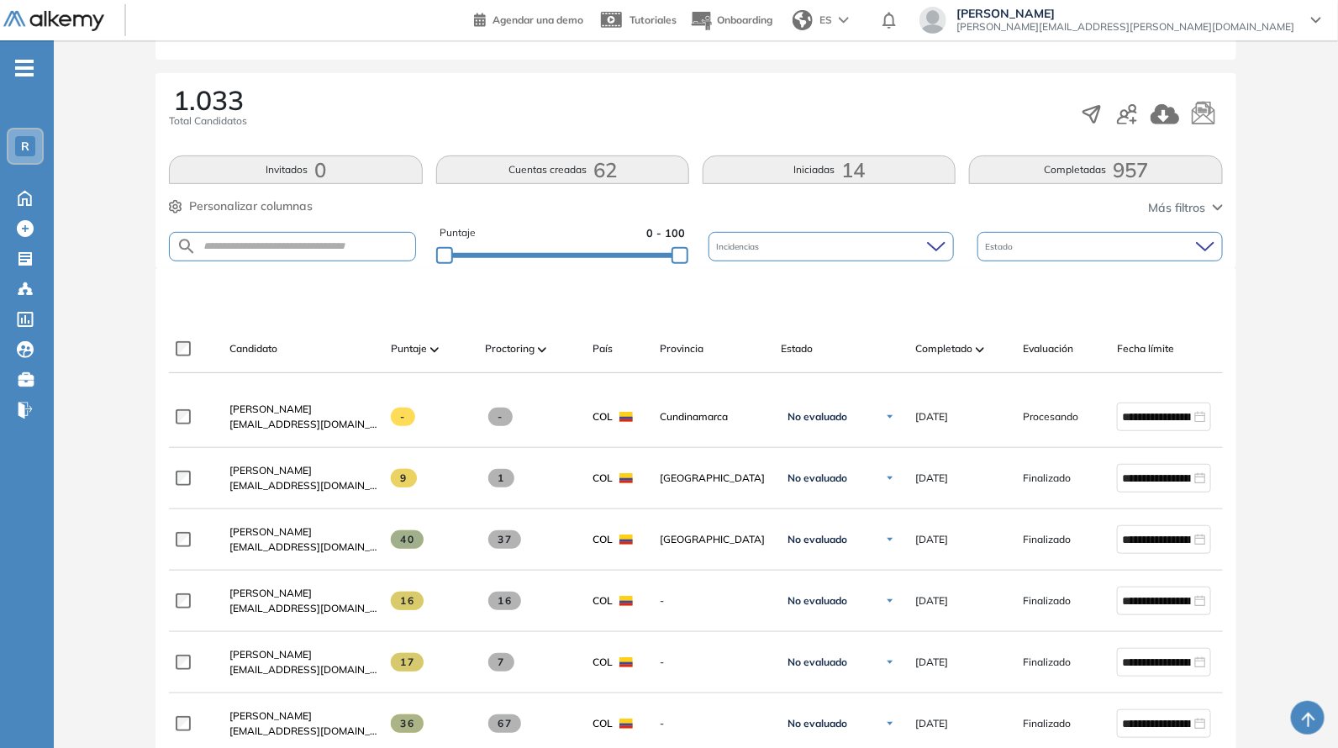
click at [945, 334] on div "Candidato Puntaje Proctoring País Provincia Estado Completado Evaluación Fecha …" at bounding box center [695, 349] width 1053 height 48
drag, startPoint x: 642, startPoint y: 253, endPoint x: 675, endPoint y: 250, distance: 32.9
click at [675, 250] on div "Puntaje 0 - 100" at bounding box center [562, 246] width 245 height 43
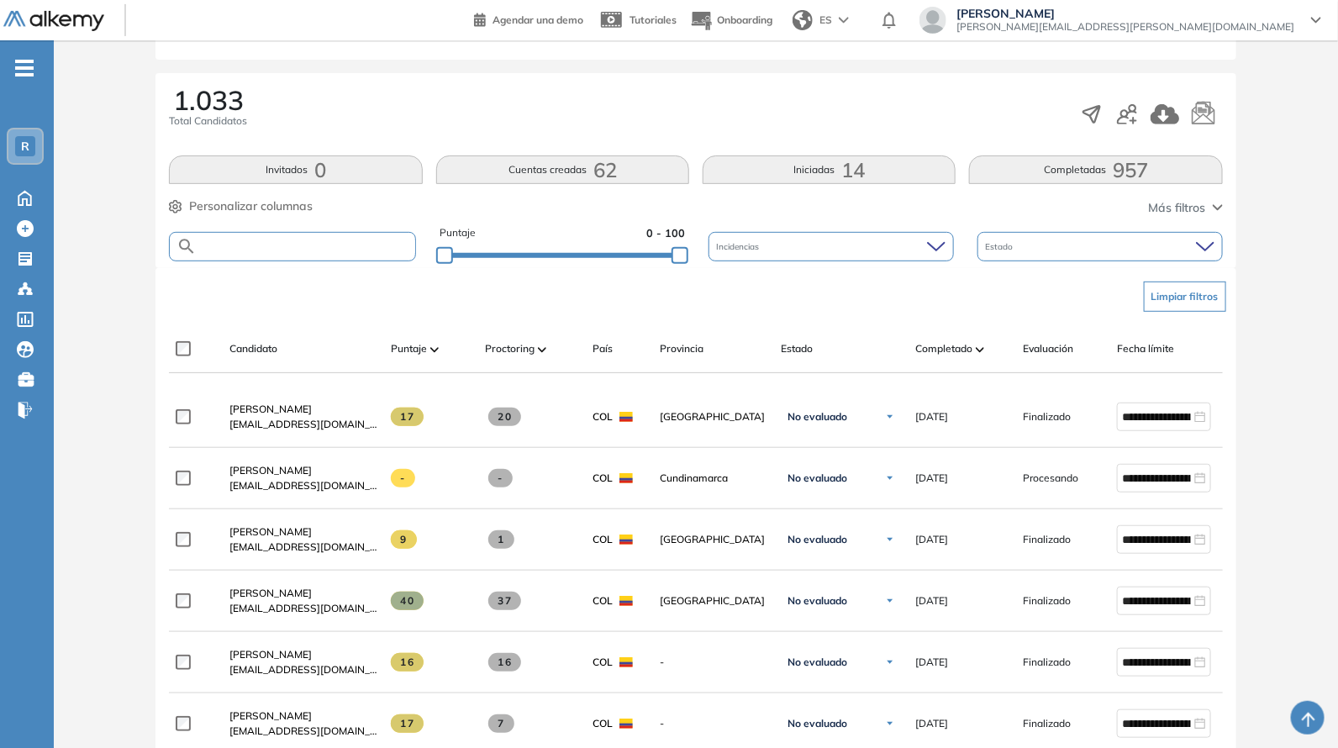
click at [301, 240] on input "text" at bounding box center [306, 246] width 218 height 13
paste input "**********"
type input "**********"
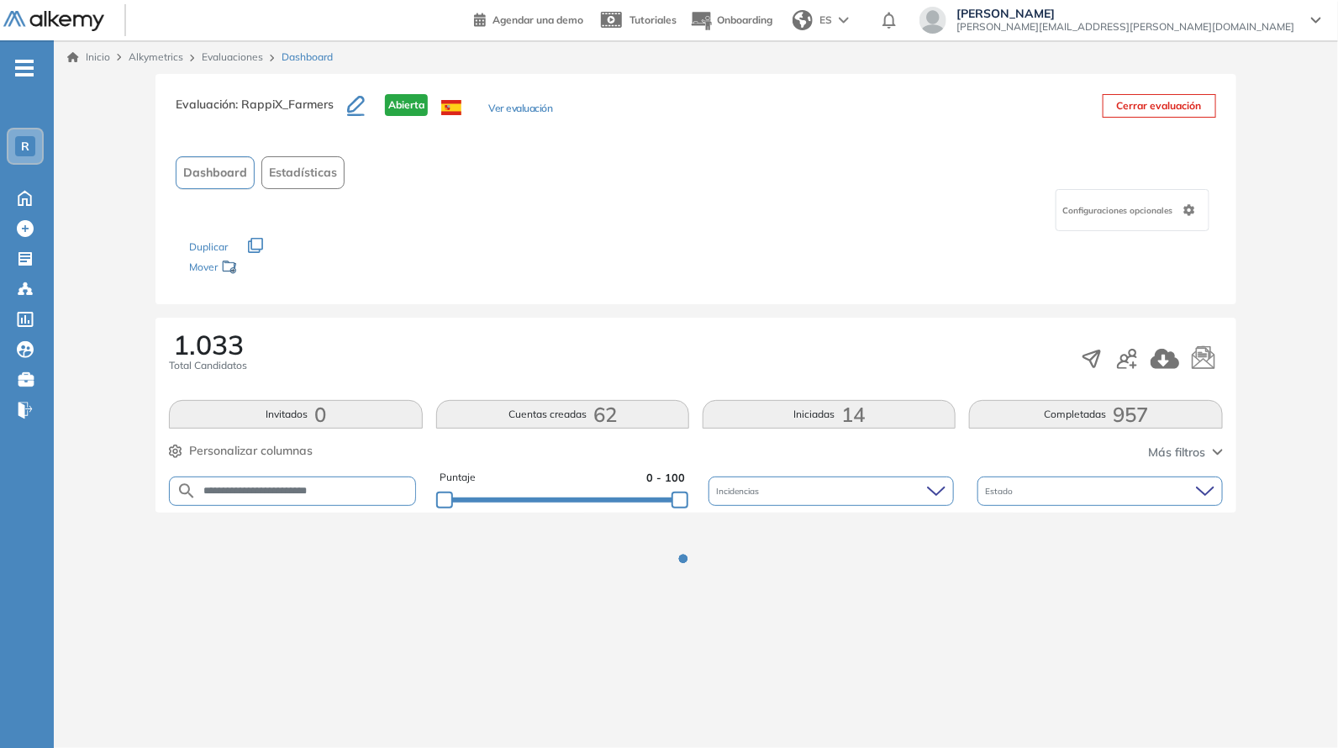
scroll to position [0, 0]
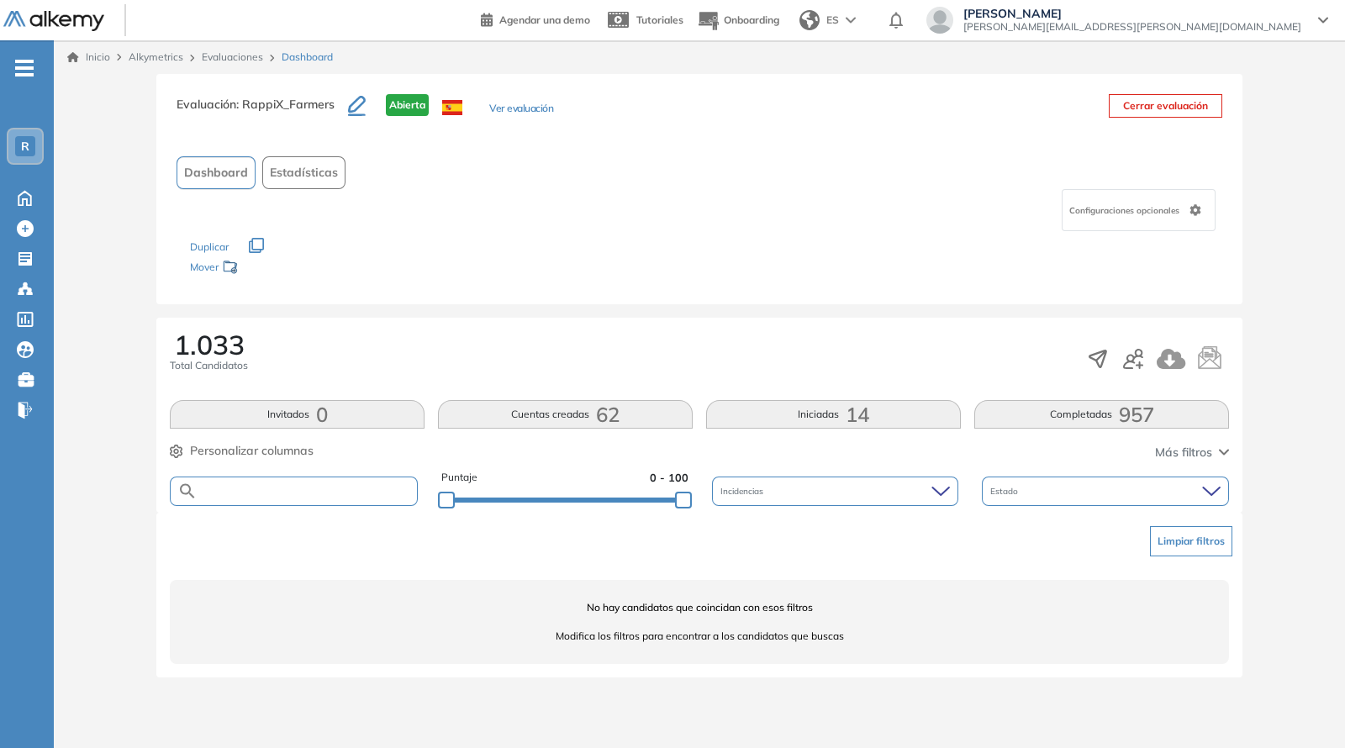
paste input "**********"
type input "**********"
drag, startPoint x: 681, startPoint y: 498, endPoint x: 796, endPoint y: 529, distance: 119.3
click at [802, 540] on div "**********" at bounding box center [699, 386] width 1277 height 624
click at [682, 507] on div at bounding box center [683, 500] width 17 height 17
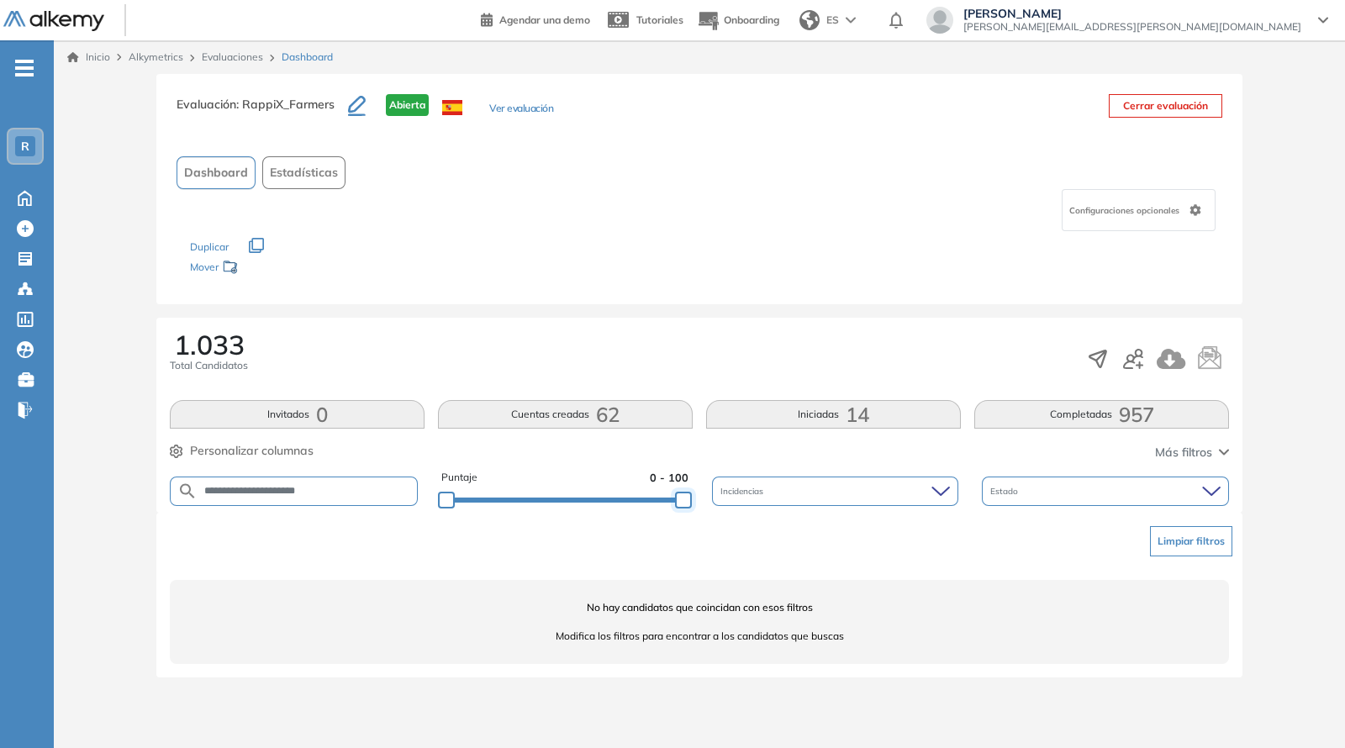
click at [682, 507] on div at bounding box center [683, 500] width 17 height 17
click at [685, 493] on div at bounding box center [683, 500] width 17 height 17
click at [682, 493] on div at bounding box center [683, 500] width 17 height 17
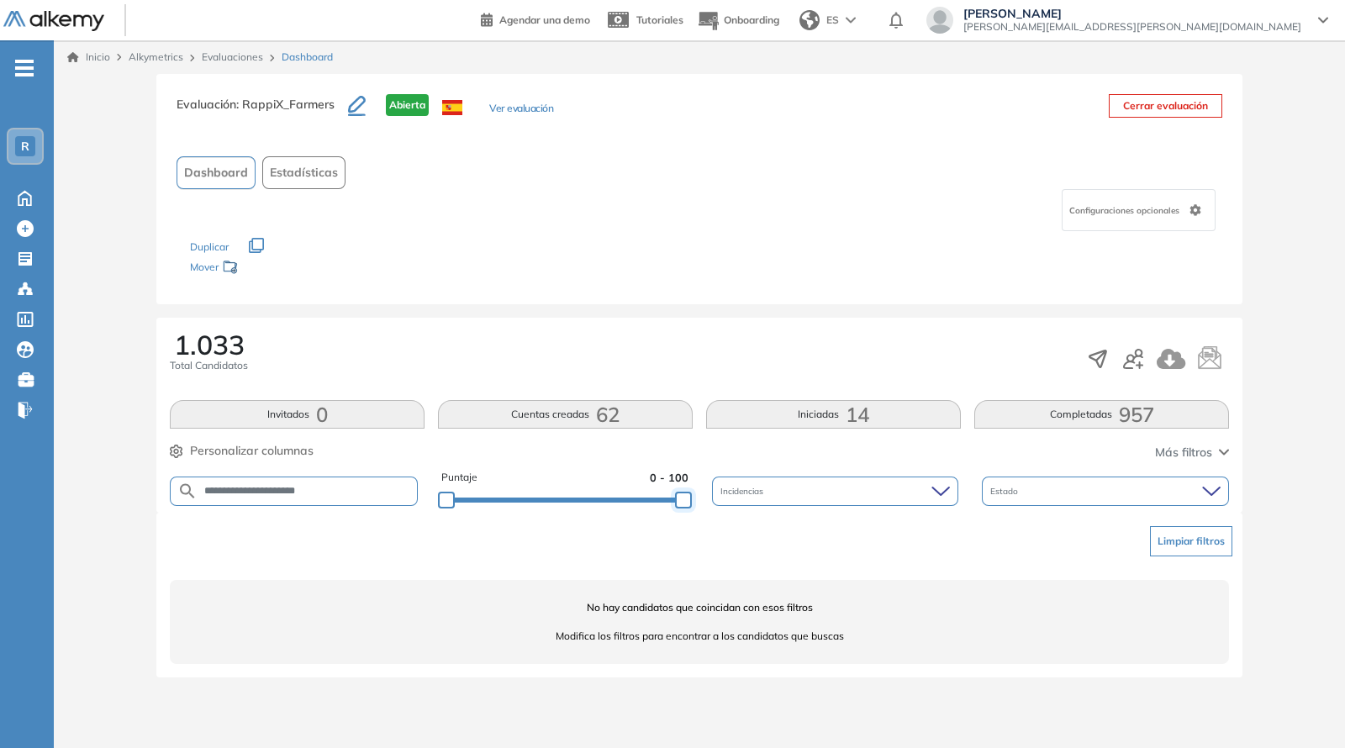
click at [675, 493] on div at bounding box center [683, 500] width 17 height 17
click at [682, 497] on div at bounding box center [683, 500] width 17 height 17
click at [675, 498] on div at bounding box center [683, 500] width 17 height 17
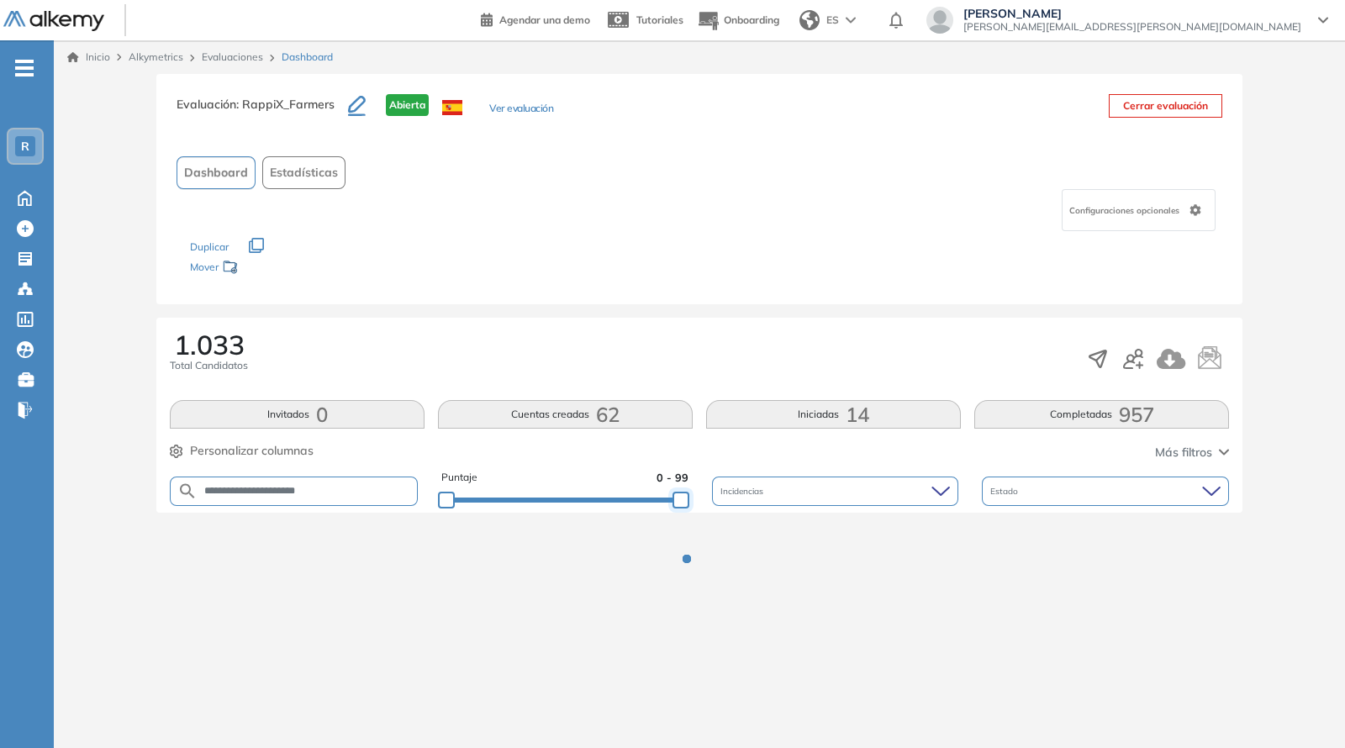
click at [672, 498] on div at bounding box center [680, 500] width 17 height 17
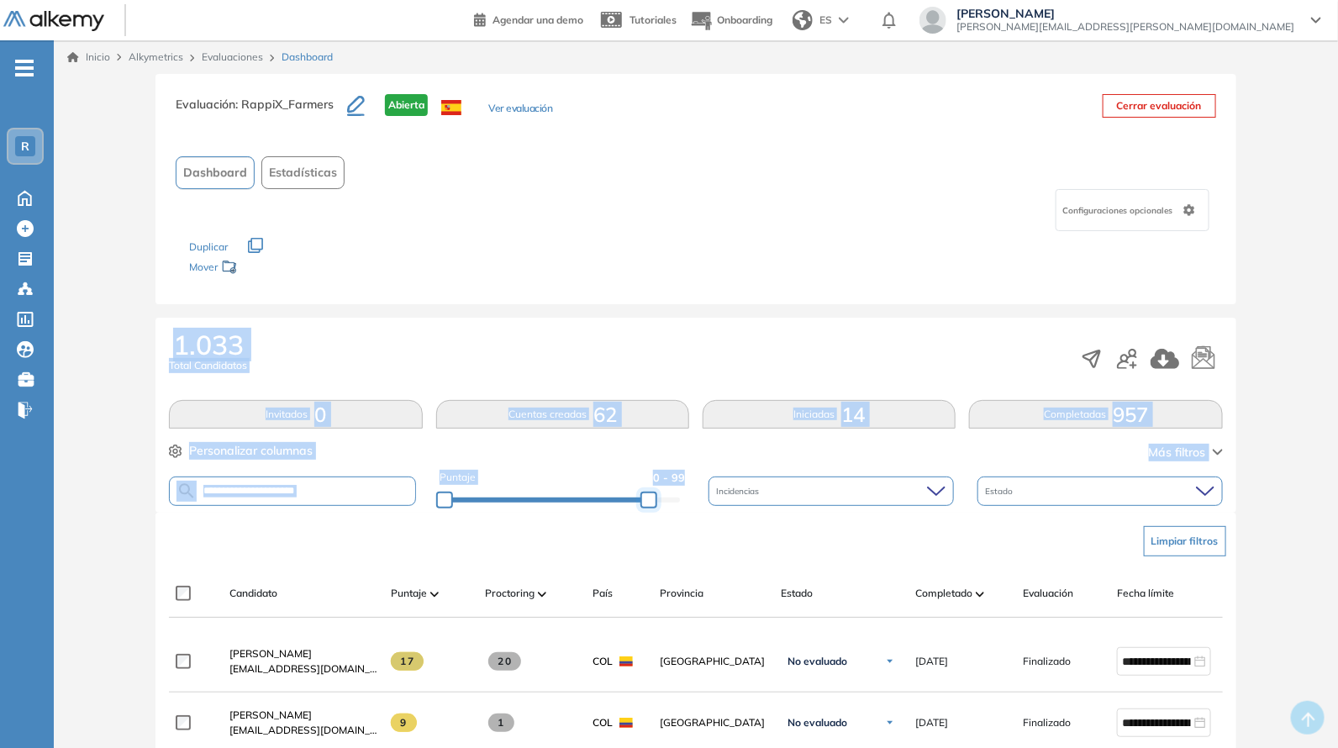
click at [630, 129] on div "Evaluación : RappiX_Farmers Abierta Ver evaluación Cerrar evaluación" at bounding box center [696, 115] width 1040 height 42
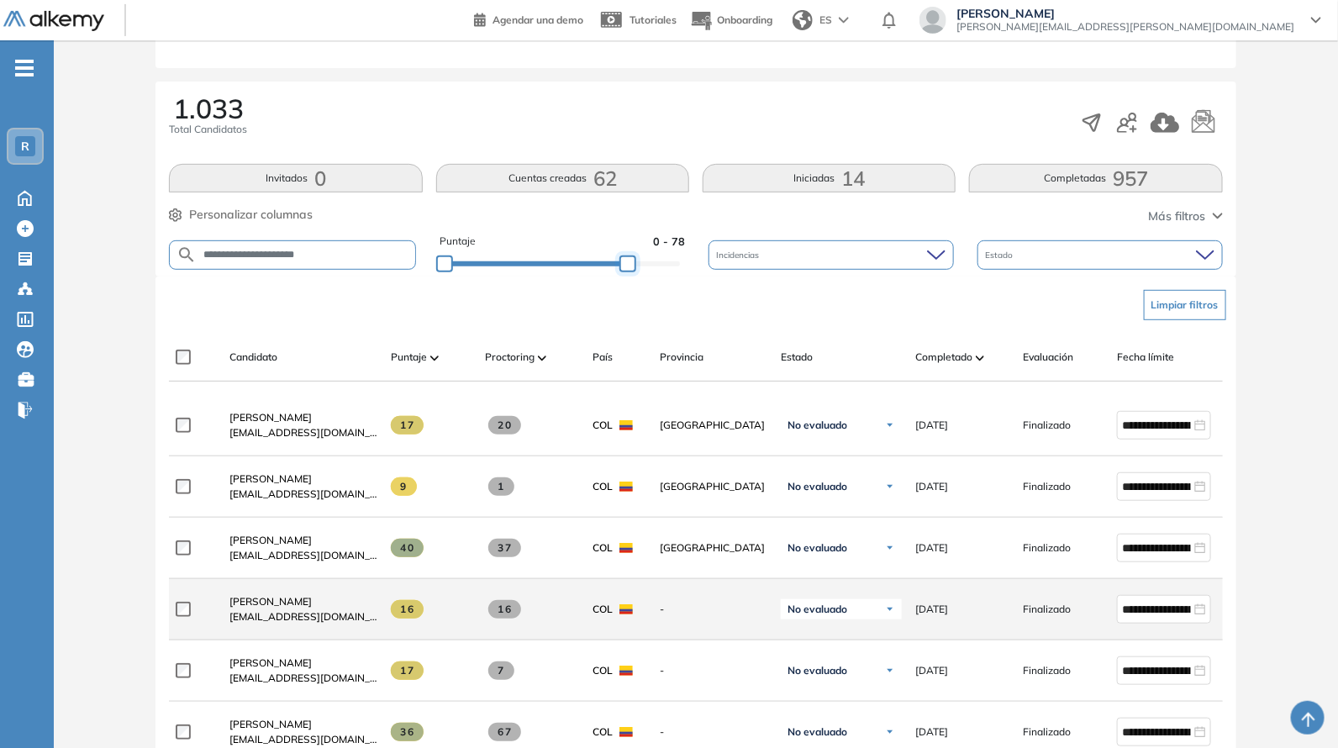
scroll to position [245, 0]
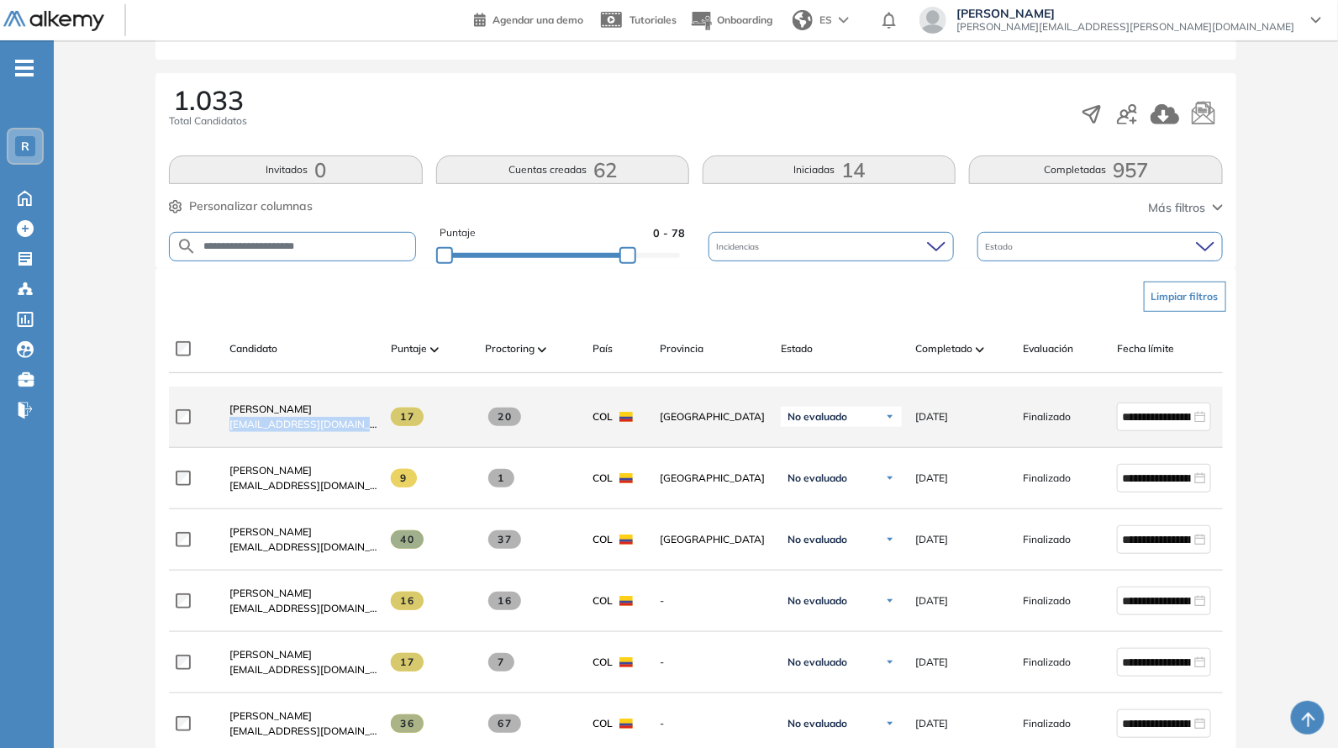
drag, startPoint x: 220, startPoint y: 439, endPoint x: 393, endPoint y: 431, distance: 173.3
click at [393, 431] on div "**********" at bounding box center [733, 417] width 1129 height 61
copy div "[EMAIL_ADDRESS][DOMAIN_NAME]"
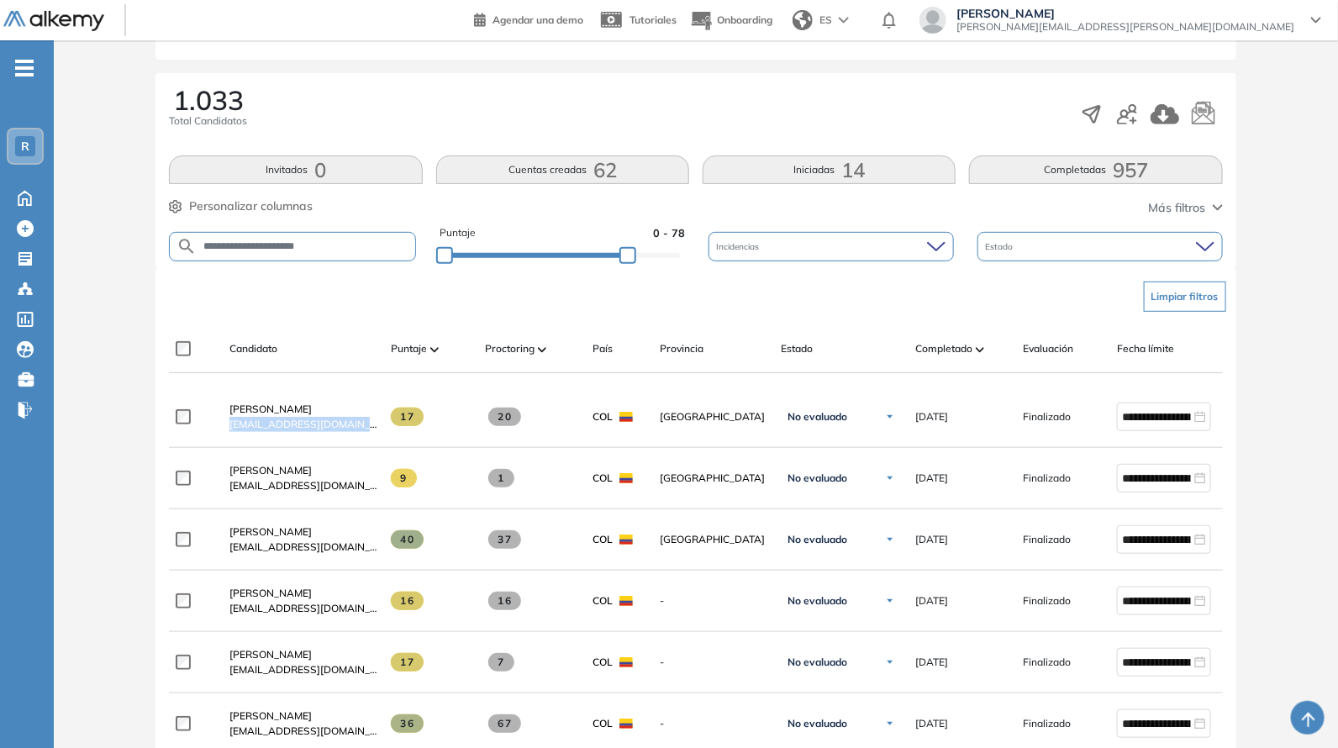
click at [456, 114] on div "1.033 Total Candidatos" at bounding box center [695, 114] width 1053 height 55
